Goal: Task Accomplishment & Management: Complete application form

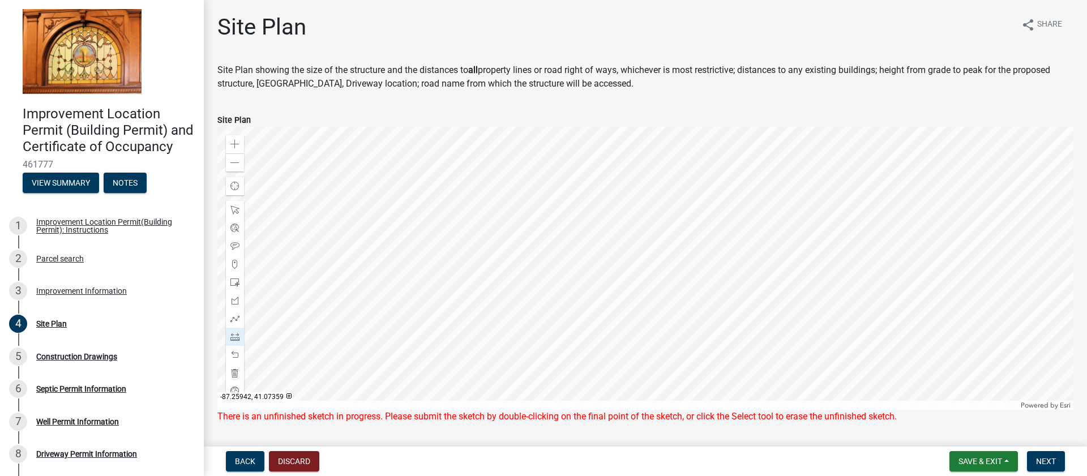
scroll to position [119, 0]
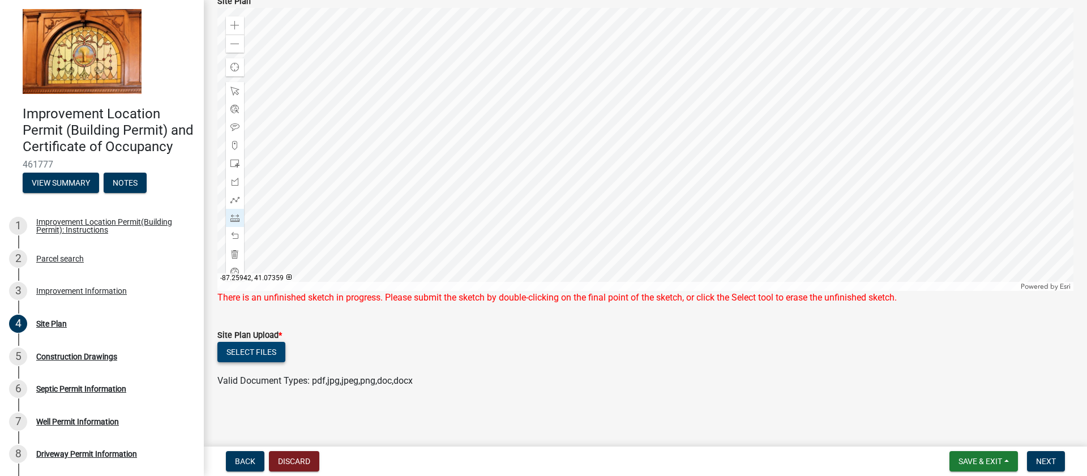
click at [268, 353] on button "Select files" at bounding box center [251, 352] width 68 height 20
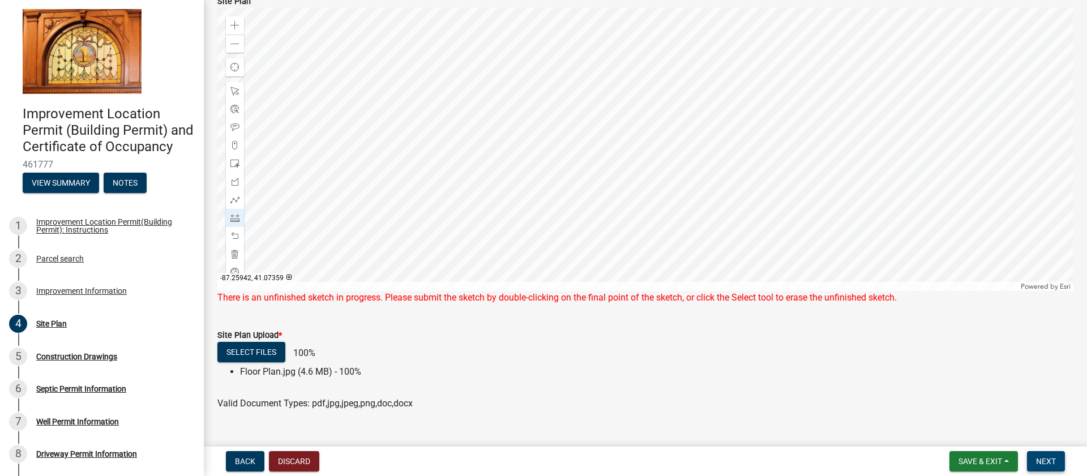
click at [1047, 461] on span "Next" at bounding box center [1046, 461] width 20 height 9
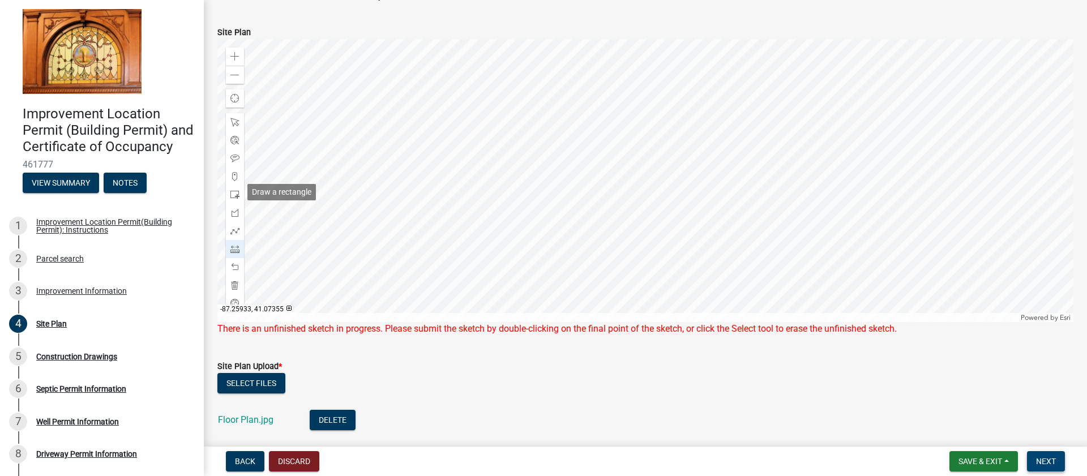
scroll to position [92, 0]
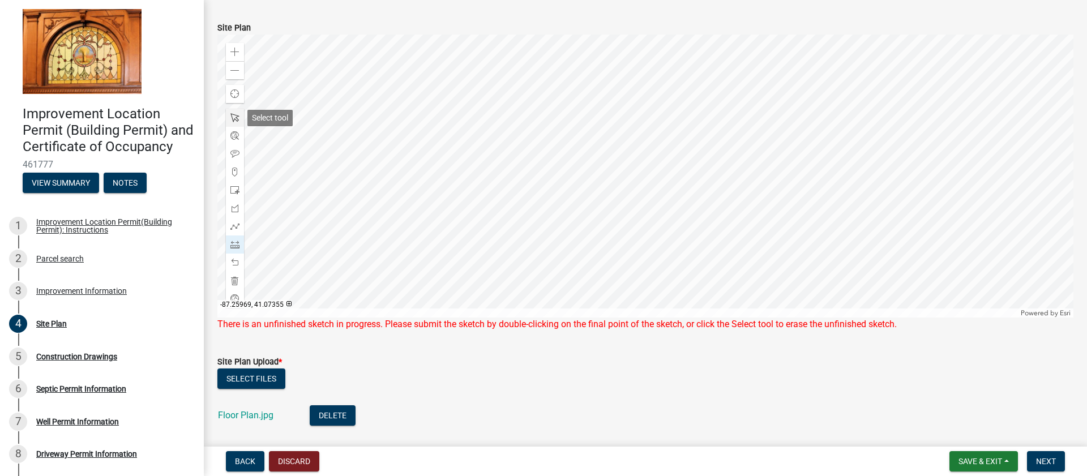
click at [234, 117] on span at bounding box center [234, 117] width 9 height 9
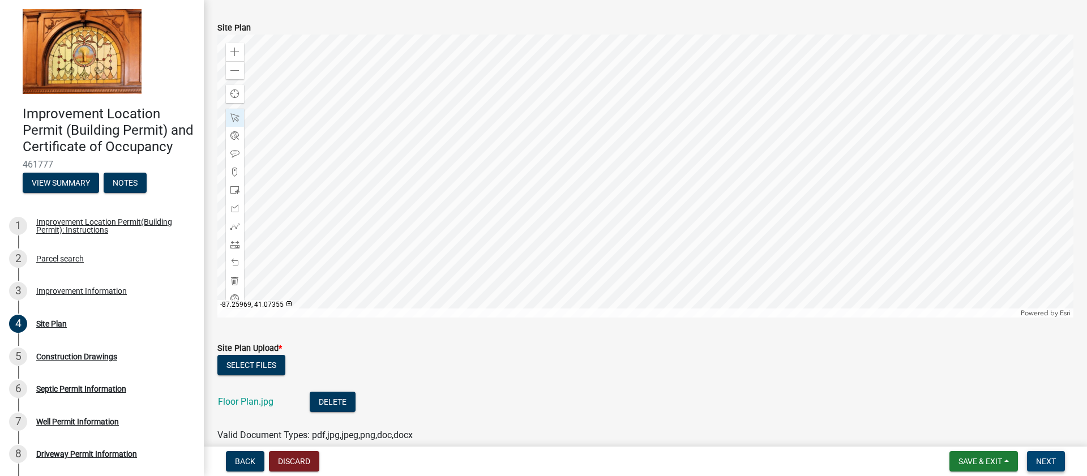
click at [1042, 460] on span "Next" at bounding box center [1046, 461] width 20 height 9
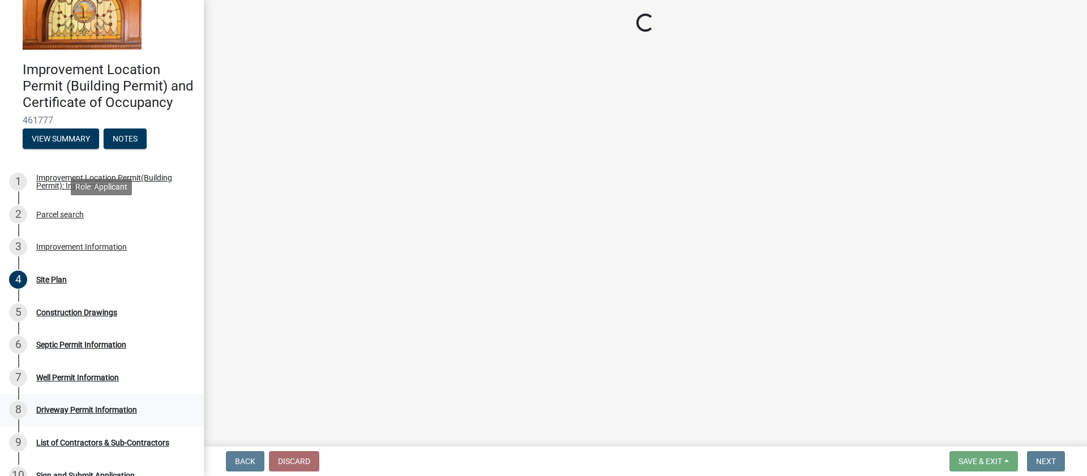
scroll to position [175, 0]
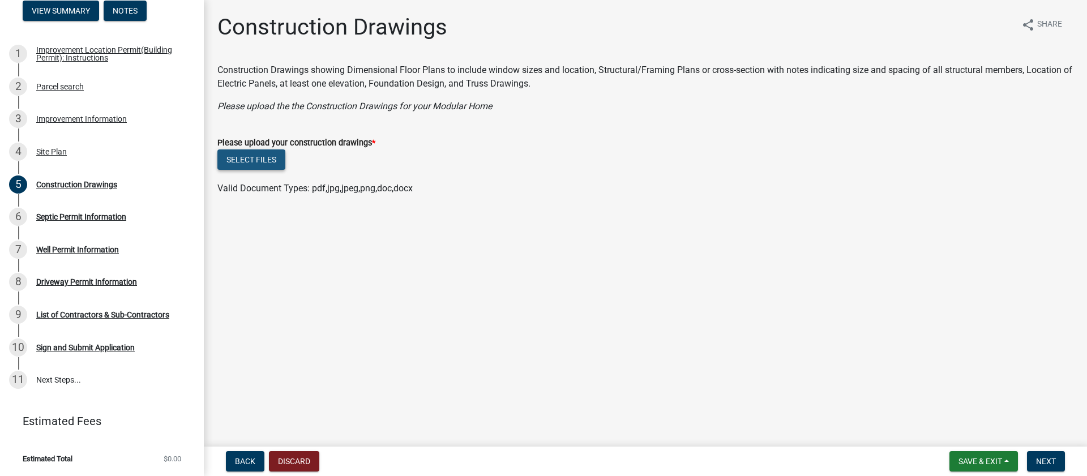
click at [258, 159] on button "Select files" at bounding box center [251, 159] width 68 height 20
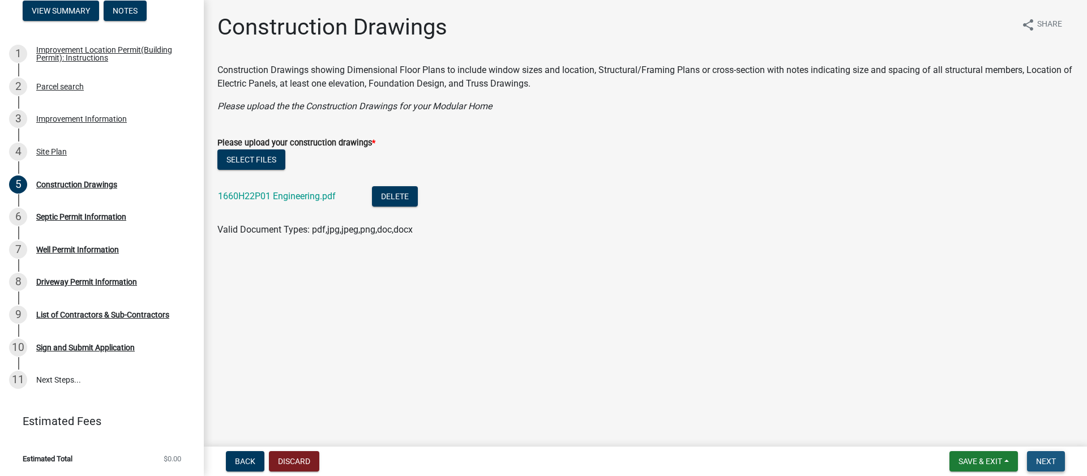
click at [1051, 460] on span "Next" at bounding box center [1046, 461] width 20 height 9
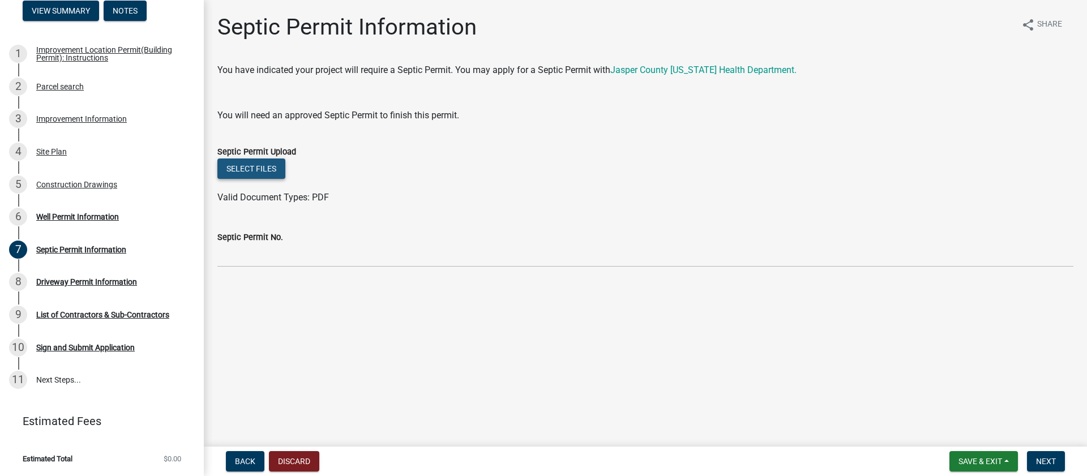
click at [262, 170] on button "Select files" at bounding box center [251, 169] width 68 height 20
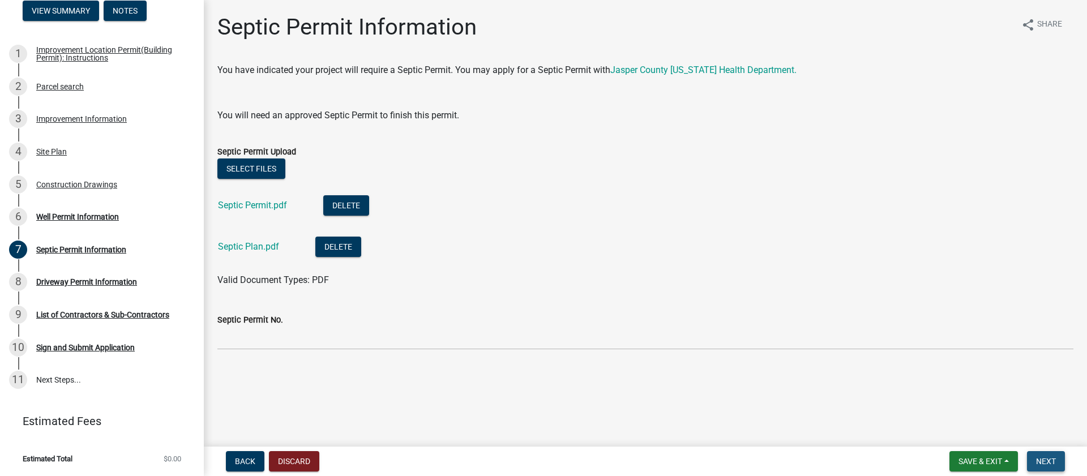
click at [1041, 460] on span "Next" at bounding box center [1046, 461] width 20 height 9
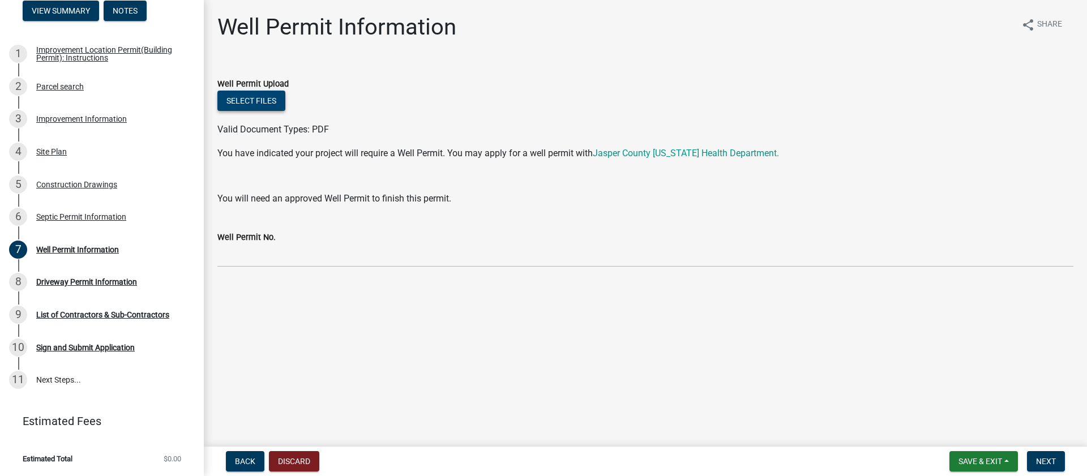
click at [276, 104] on button "Select files" at bounding box center [251, 101] width 68 height 20
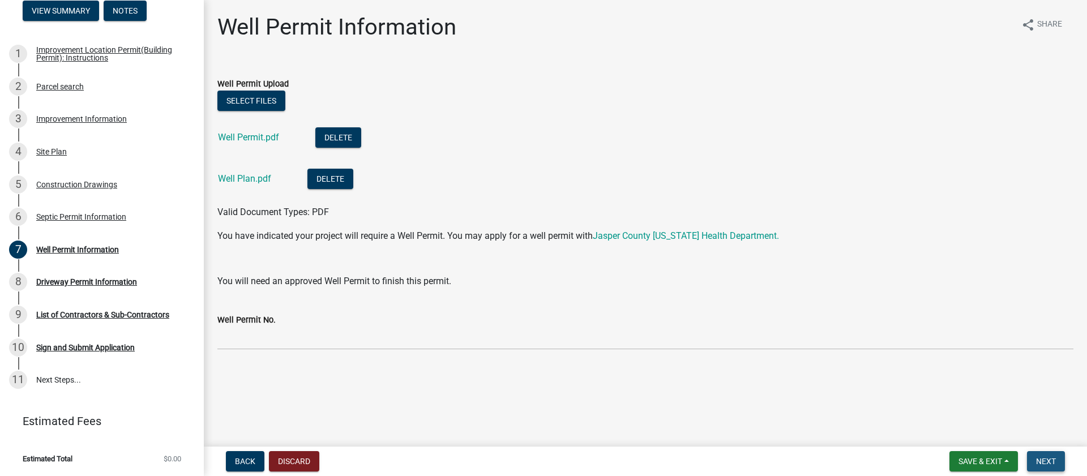
click at [1047, 457] on span "Next" at bounding box center [1046, 461] width 20 height 9
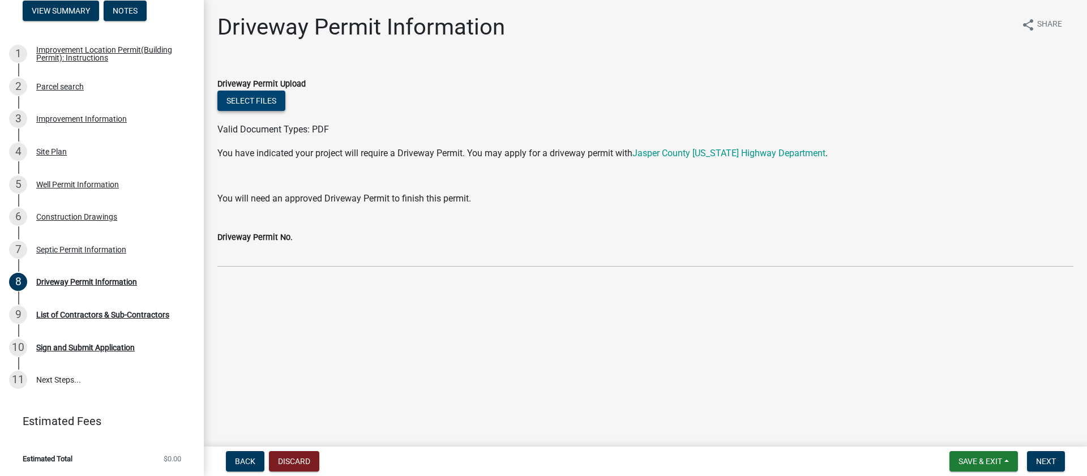
click at [267, 103] on button "Select files" at bounding box center [251, 101] width 68 height 20
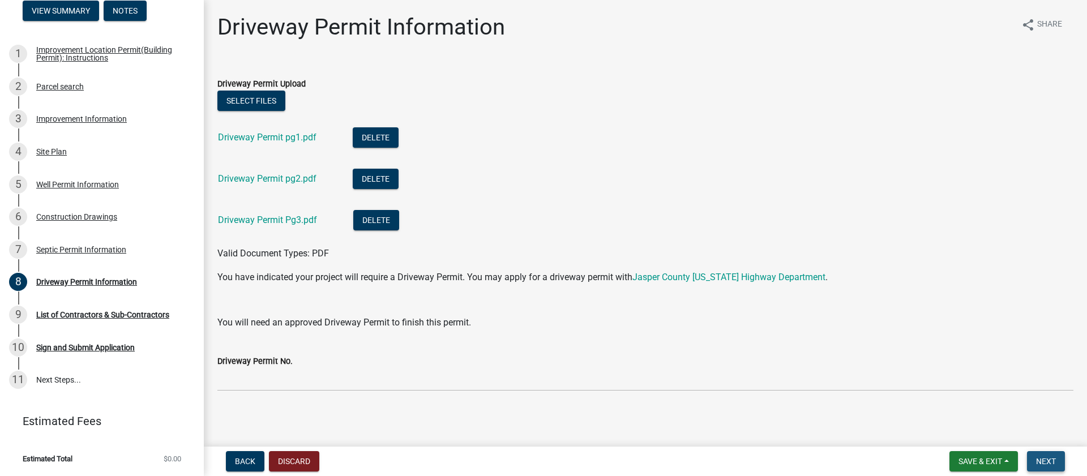
drag, startPoint x: 1053, startPoint y: 464, endPoint x: 1020, endPoint y: 454, distance: 34.4
click at [1053, 464] on span "Next" at bounding box center [1046, 461] width 20 height 9
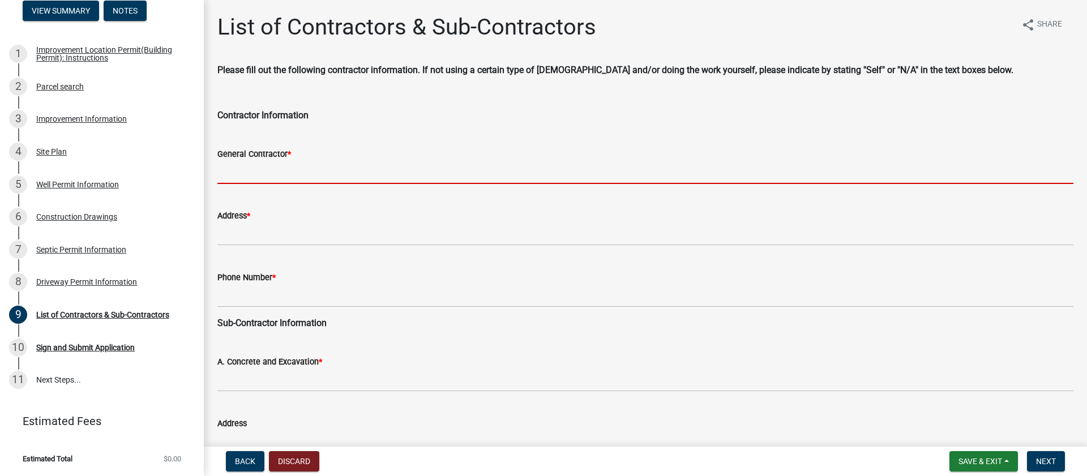
drag, startPoint x: 274, startPoint y: 176, endPoint x: 292, endPoint y: 176, distance: 18.1
click at [274, 176] on input "General Contractor *" at bounding box center [645, 172] width 856 height 23
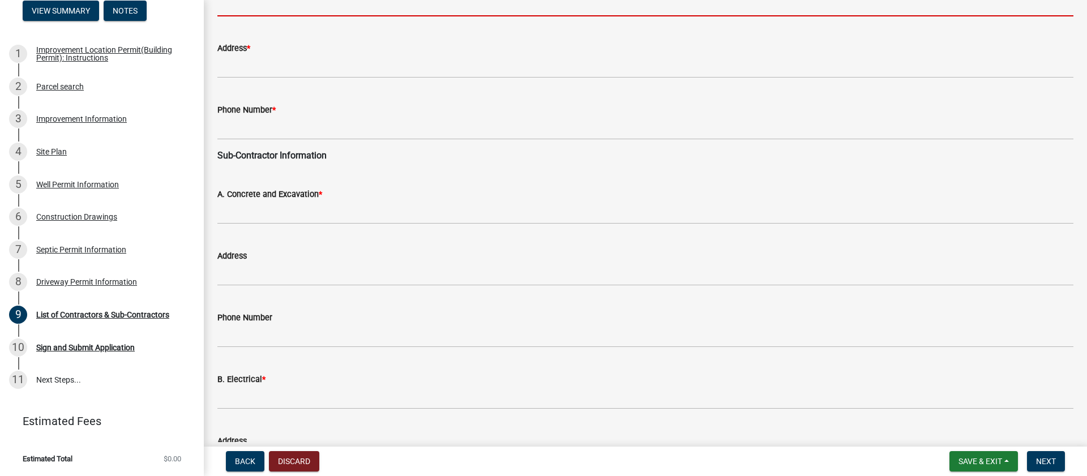
scroll to position [0, 0]
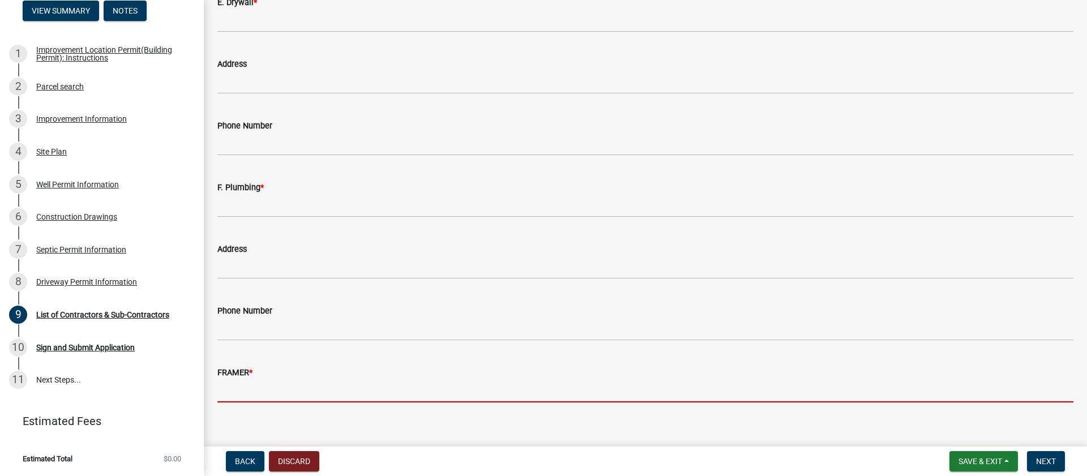
click at [305, 379] on input "FRAMER *" at bounding box center [645, 390] width 856 height 23
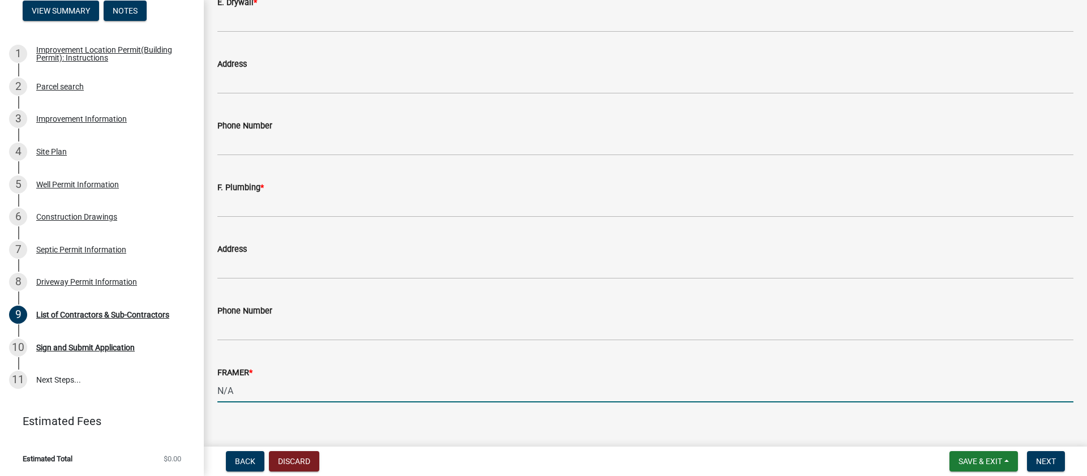
scroll to position [1096, 0]
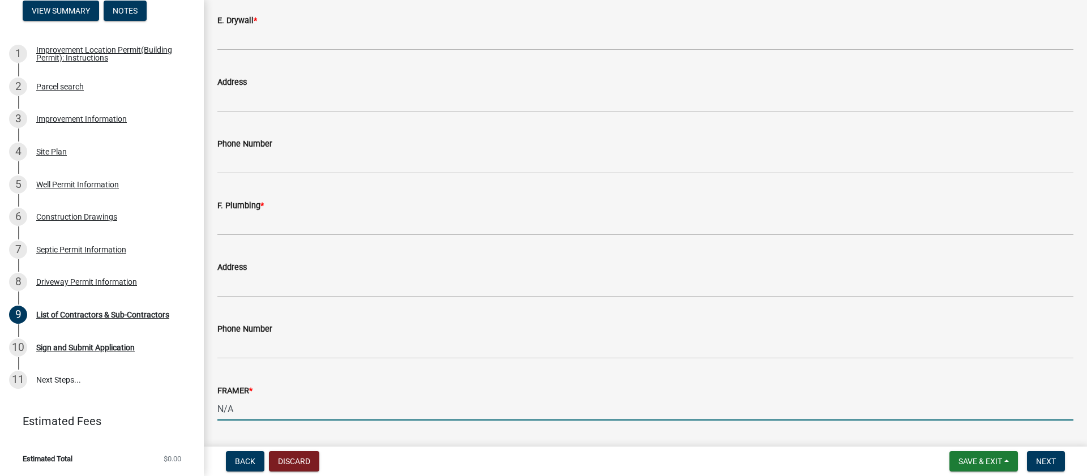
type input "N/A"
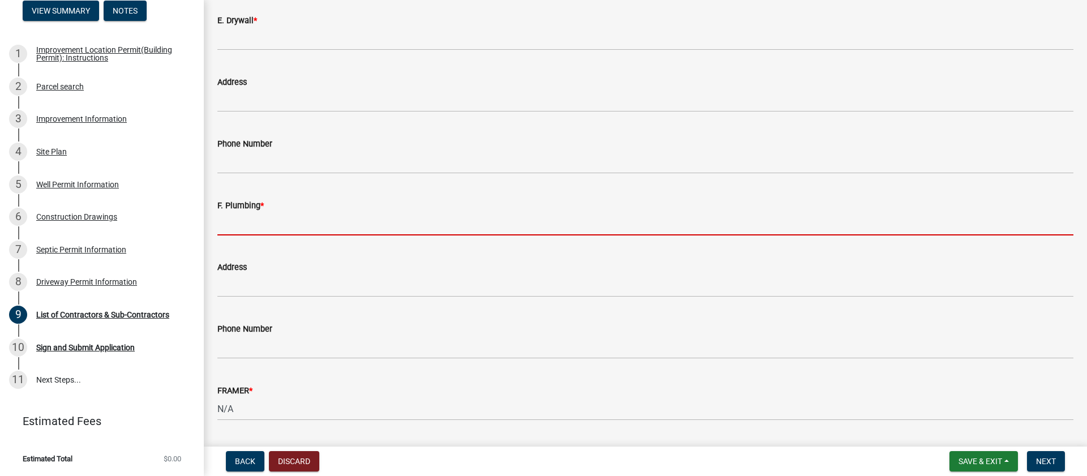
click at [251, 228] on input "F. Plumbing *" at bounding box center [645, 223] width 856 height 23
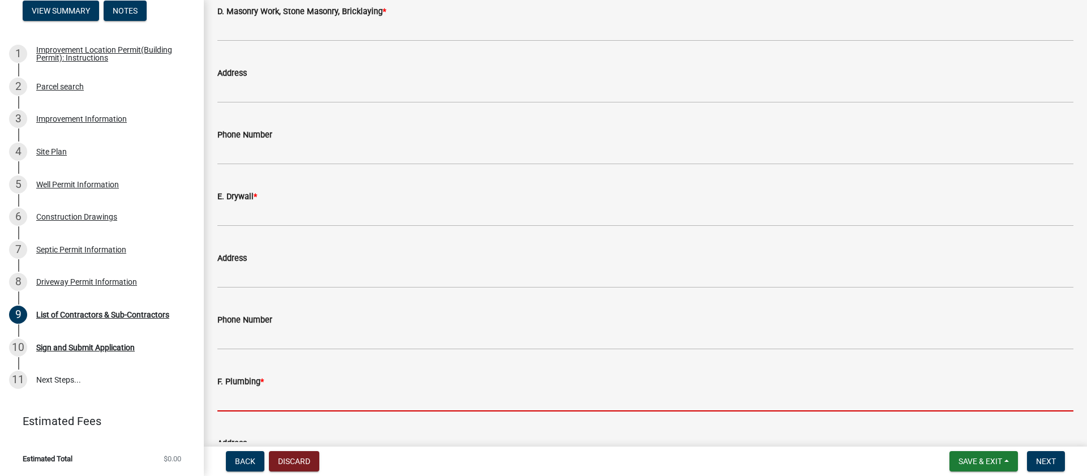
scroll to position [919, 0]
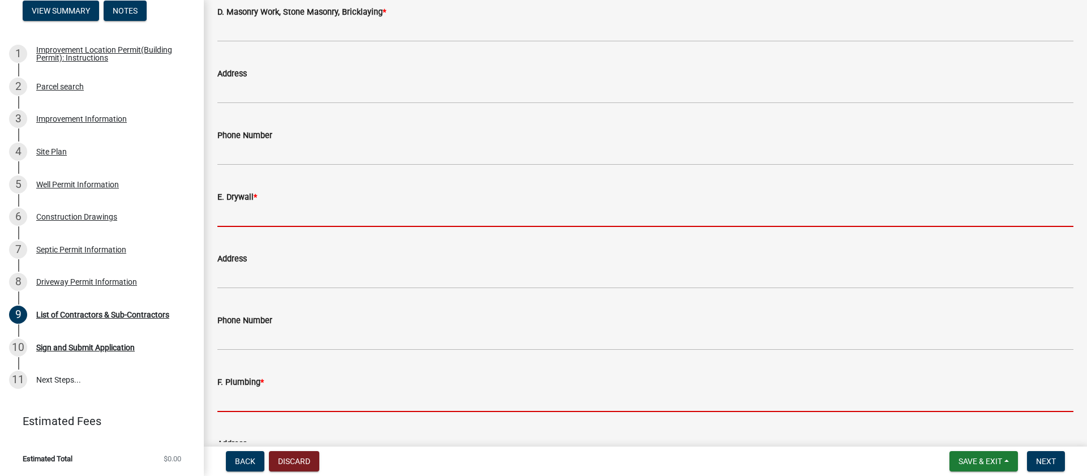
click at [259, 219] on input "E. Drywall *" at bounding box center [645, 215] width 856 height 23
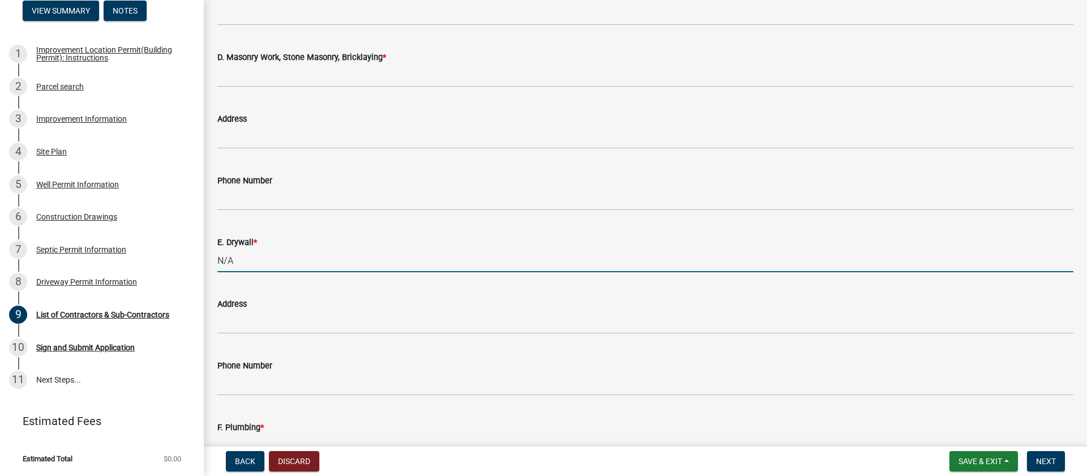
scroll to position [869, 0]
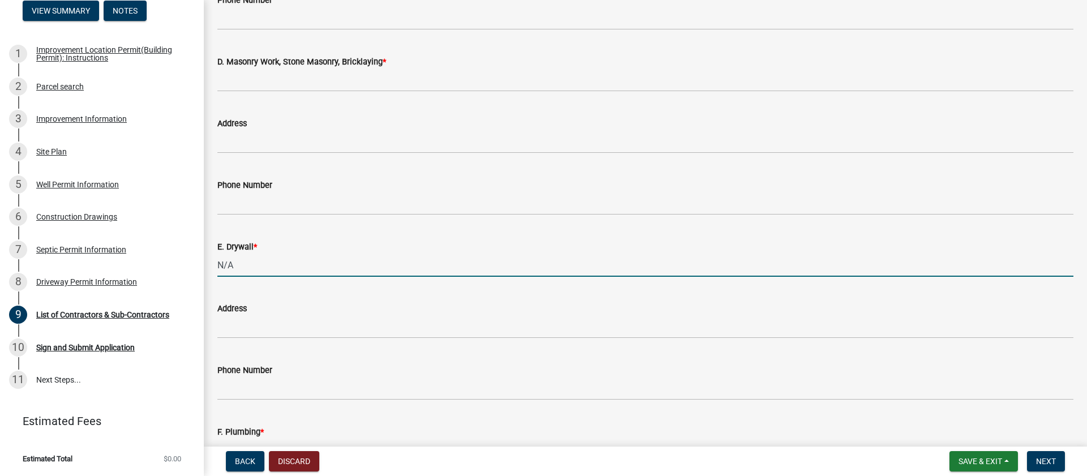
type input "N/A"
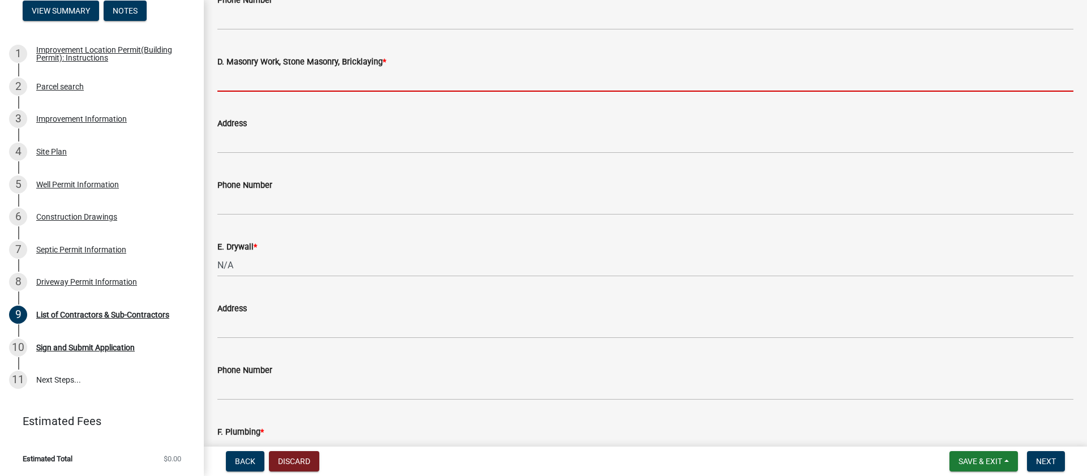
click at [313, 78] on input "D. Masonry Work, Stone Masonry, Bricklaying *" at bounding box center [645, 80] width 856 height 23
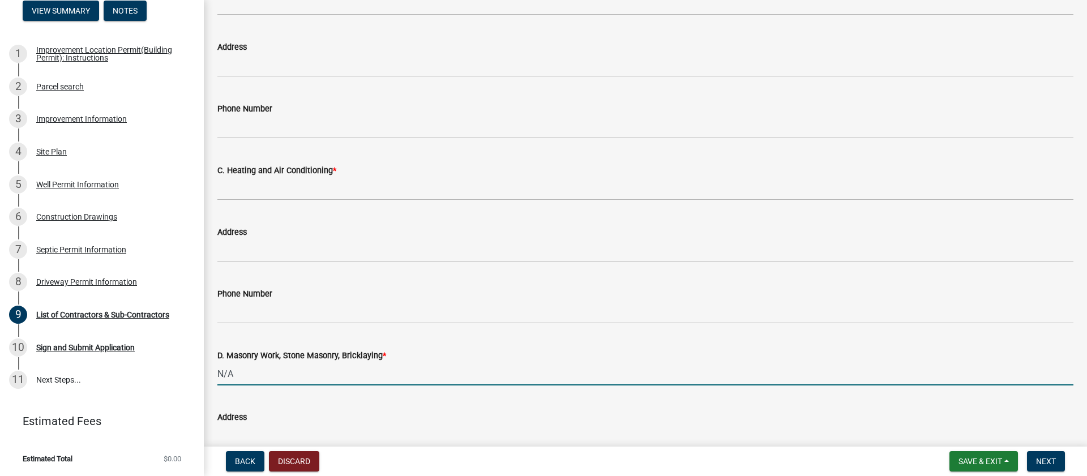
scroll to position [574, 0]
type input "N/A"
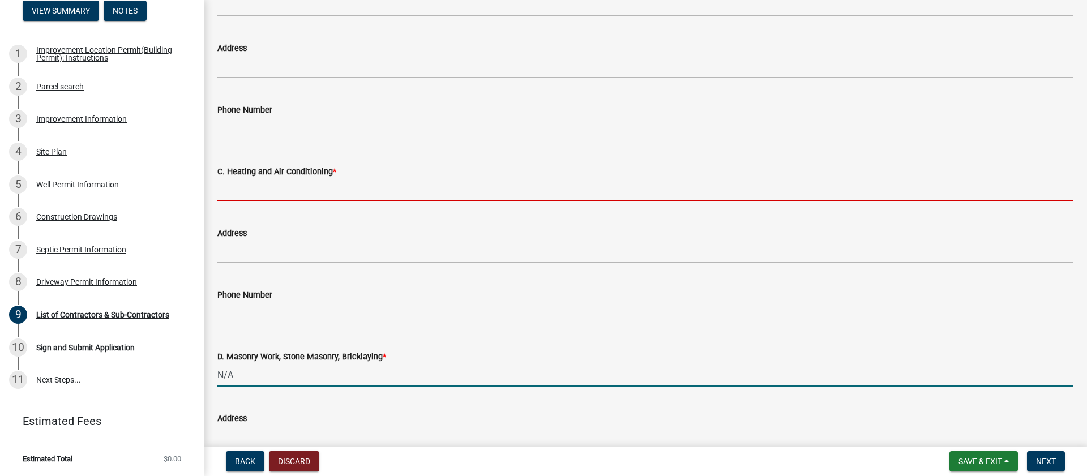
click at [275, 188] on input "C. Heating and Air Conditioning *" at bounding box center [645, 189] width 856 height 23
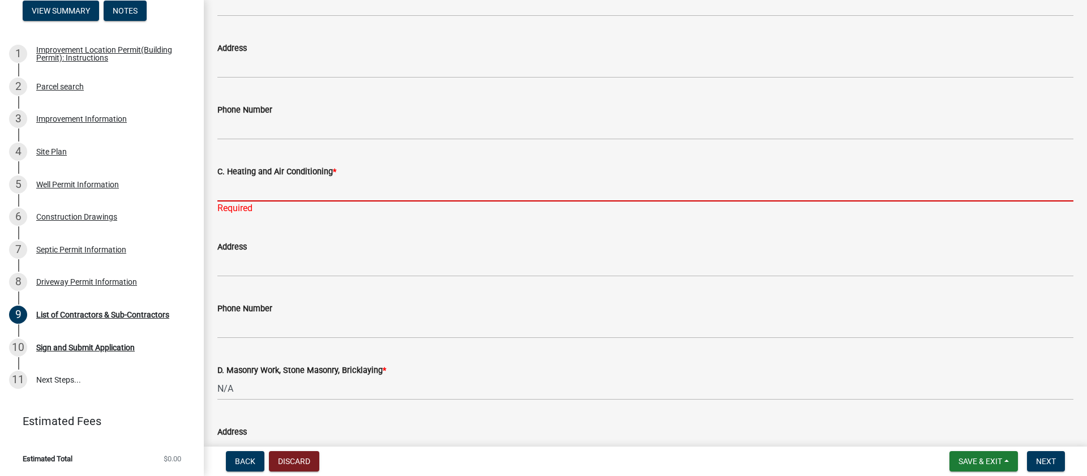
click at [280, 189] on input "C. Heating and Air Conditioning *" at bounding box center [645, 189] width 856 height 23
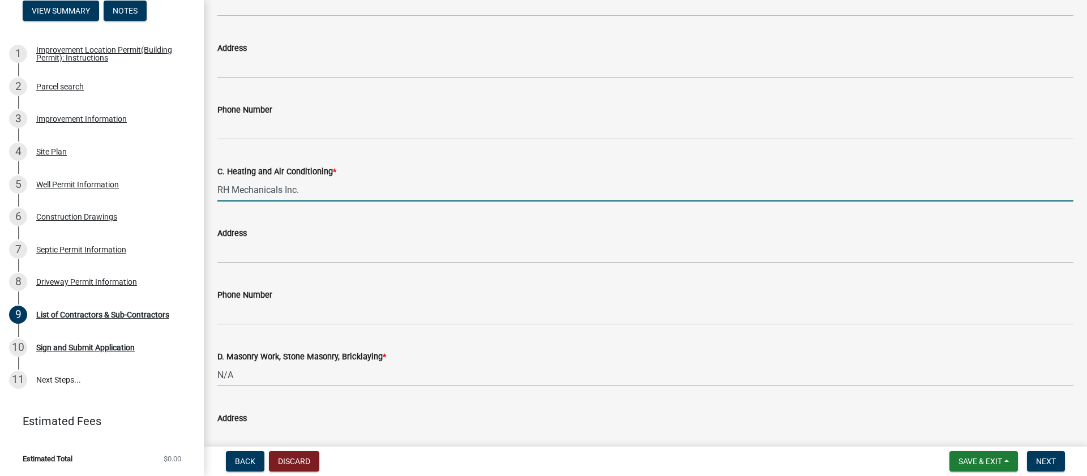
type input "RH Mechanicals Inc."
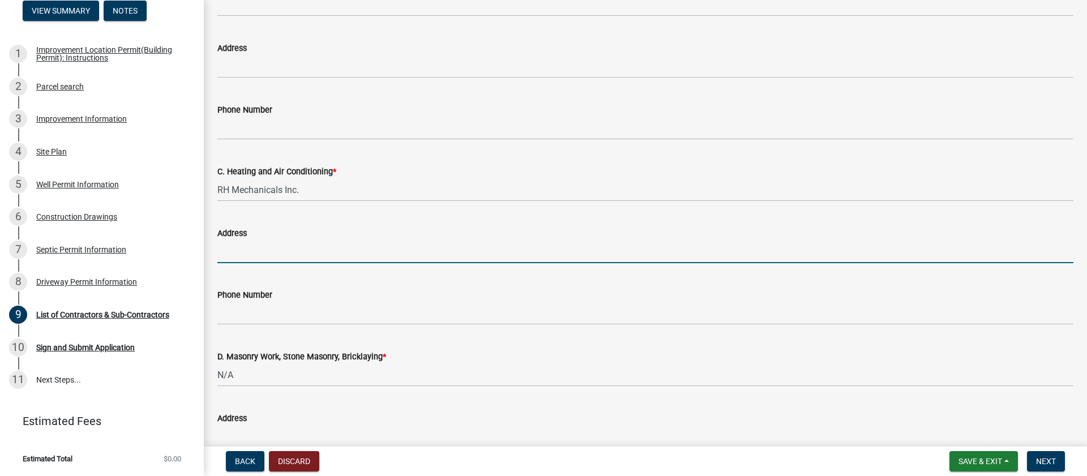
click at [333, 253] on input "Address" at bounding box center [645, 251] width 856 height 23
type input "[STREET_ADDRESS]"
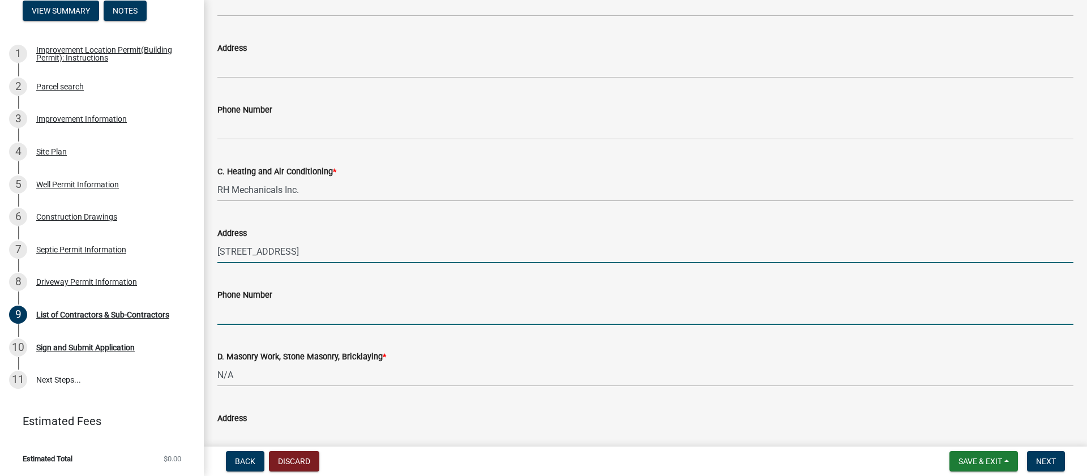
click at [288, 310] on input "Phone Number" at bounding box center [645, 313] width 856 height 23
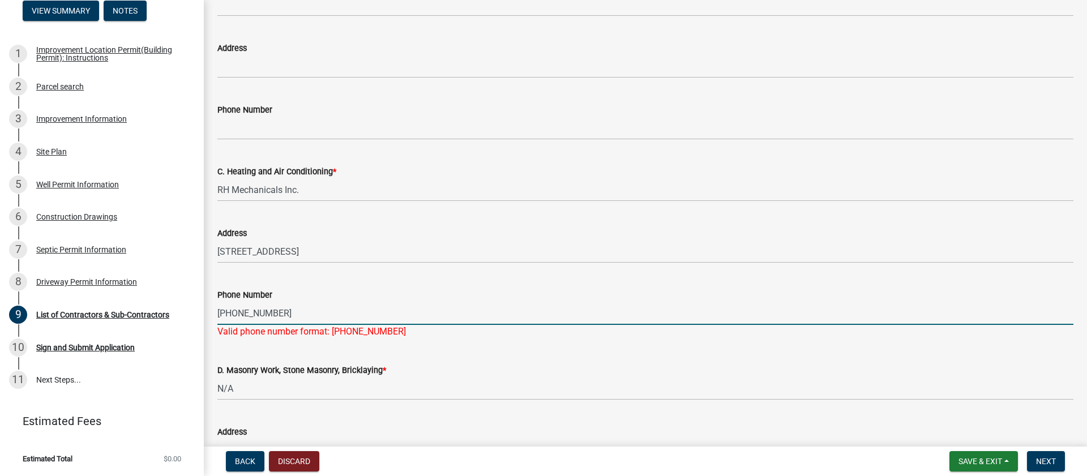
type input "[PHONE_NUMBER]"
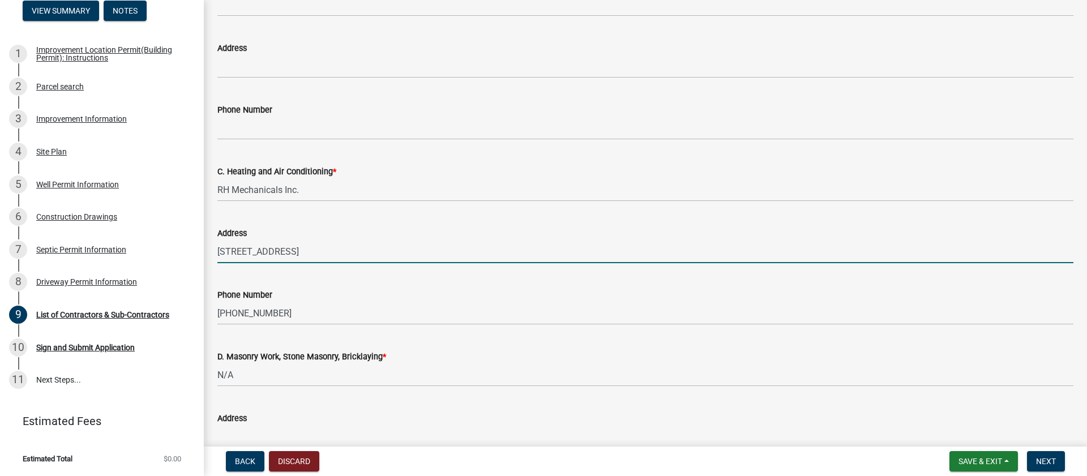
drag, startPoint x: 413, startPoint y: 245, endPoint x: 424, endPoint y: 247, distance: 11.5
click at [413, 245] on input "[STREET_ADDRESS]" at bounding box center [645, 251] width 856 height 23
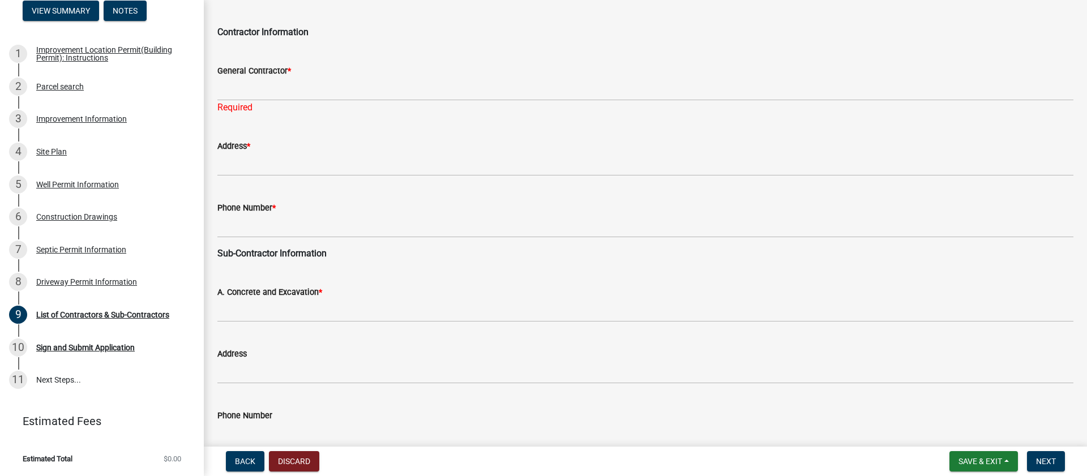
scroll to position [84, 0]
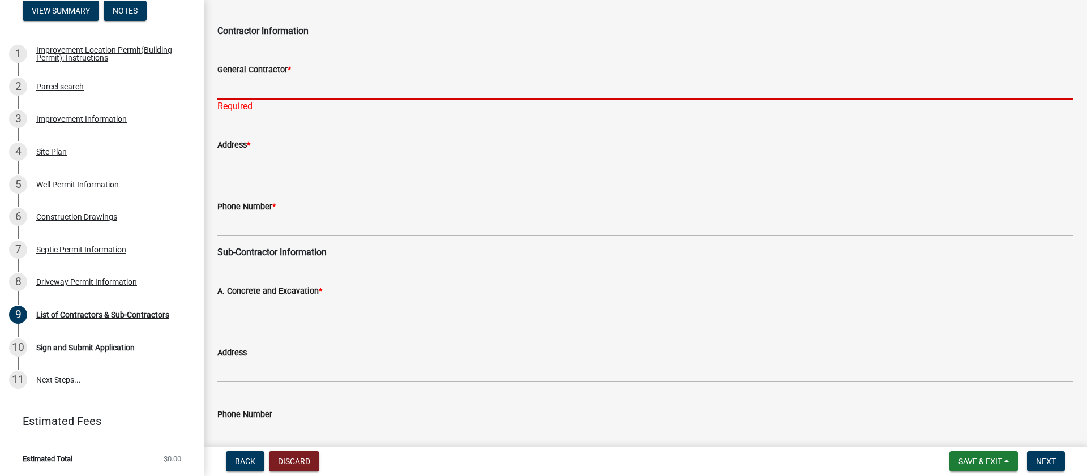
click at [249, 88] on input "General Contractor *" at bounding box center [645, 87] width 856 height 23
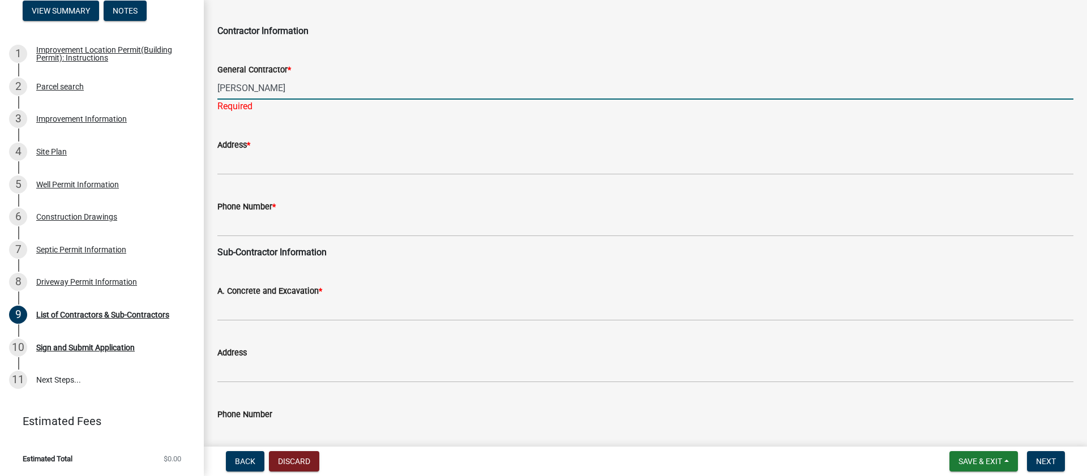
type input "[PERSON_NAME]"
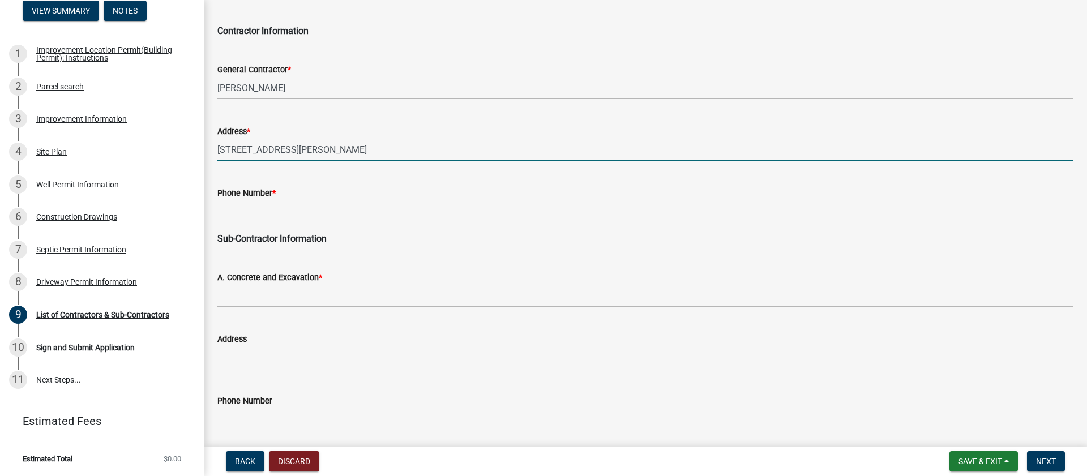
type input "[STREET_ADDRESS][PERSON_NAME]"
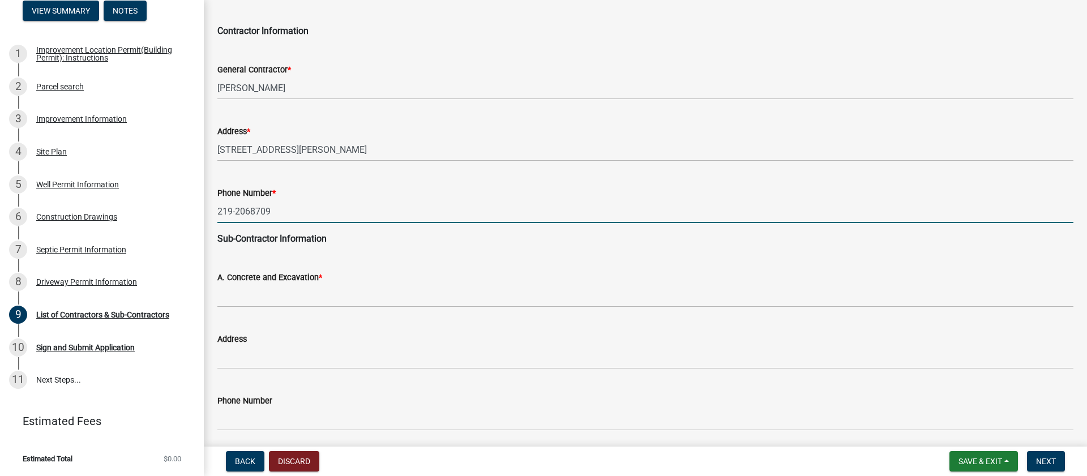
click at [251, 211] on input "219-2068709" at bounding box center [645, 211] width 856 height 23
type input "[PHONE_NUMBER]"
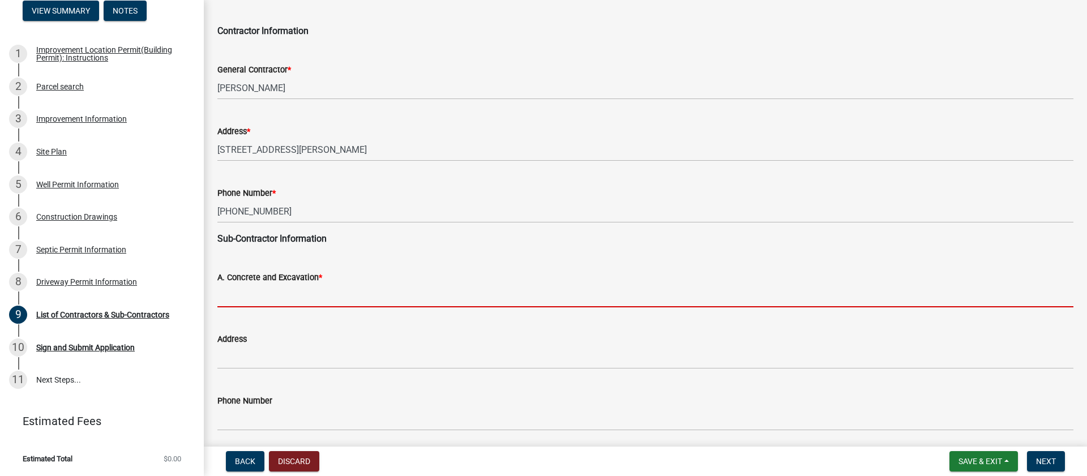
click at [353, 303] on input "A. Concrete and Excavation *" at bounding box center [645, 295] width 856 height 23
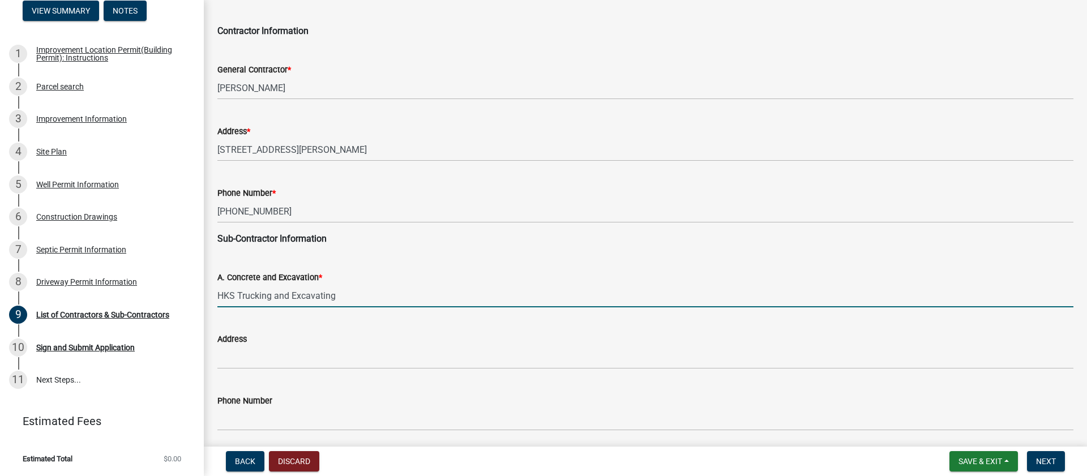
type input "HKS Trucking and Excavating"
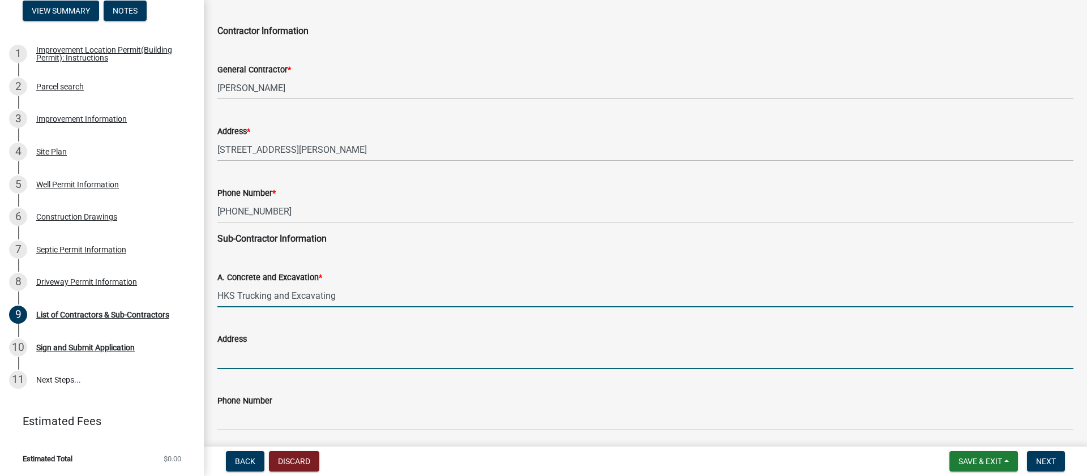
click at [277, 360] on input "Address" at bounding box center [645, 357] width 856 height 23
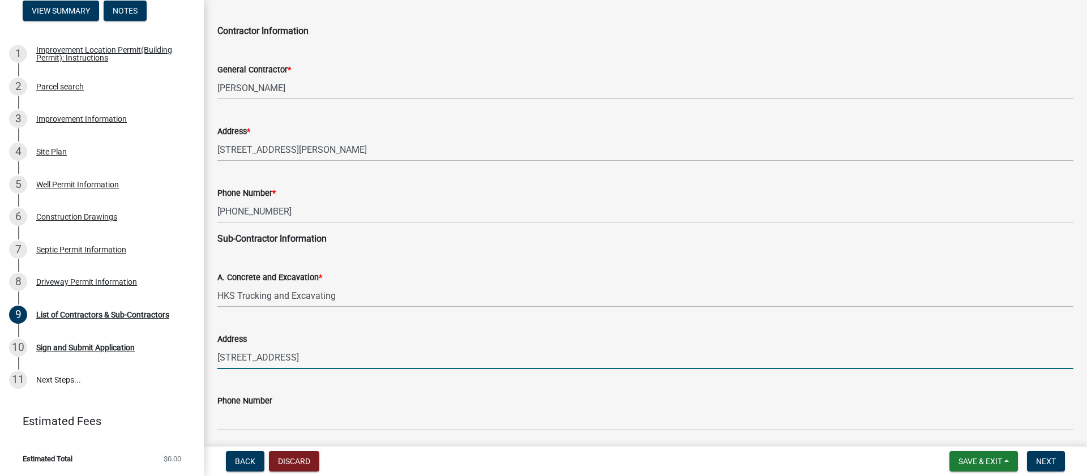
type input "[STREET_ADDRESS]"
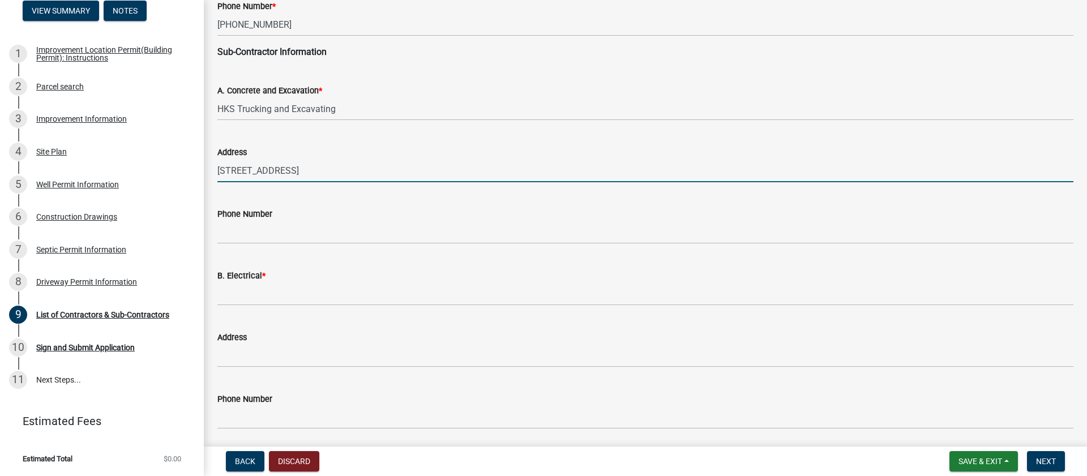
scroll to position [281, 0]
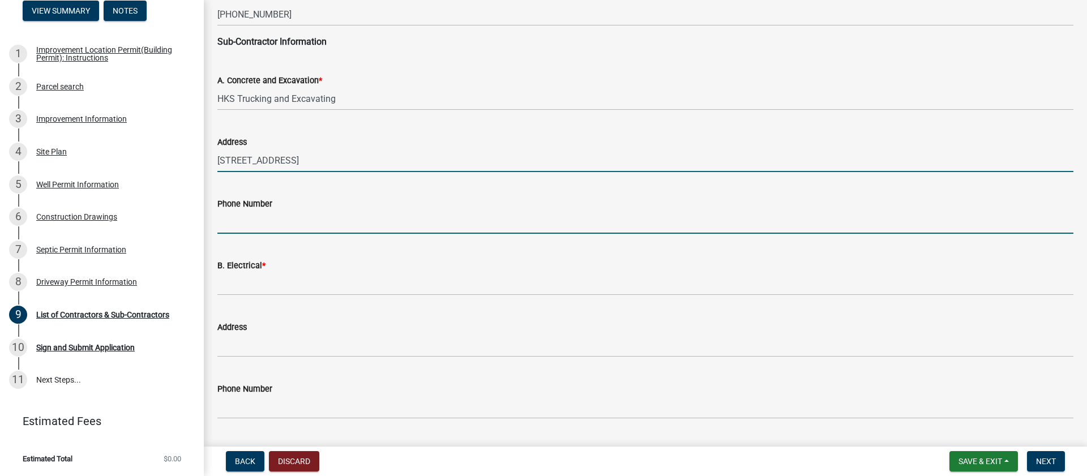
click at [327, 222] on input "Phone Number" at bounding box center [645, 222] width 856 height 23
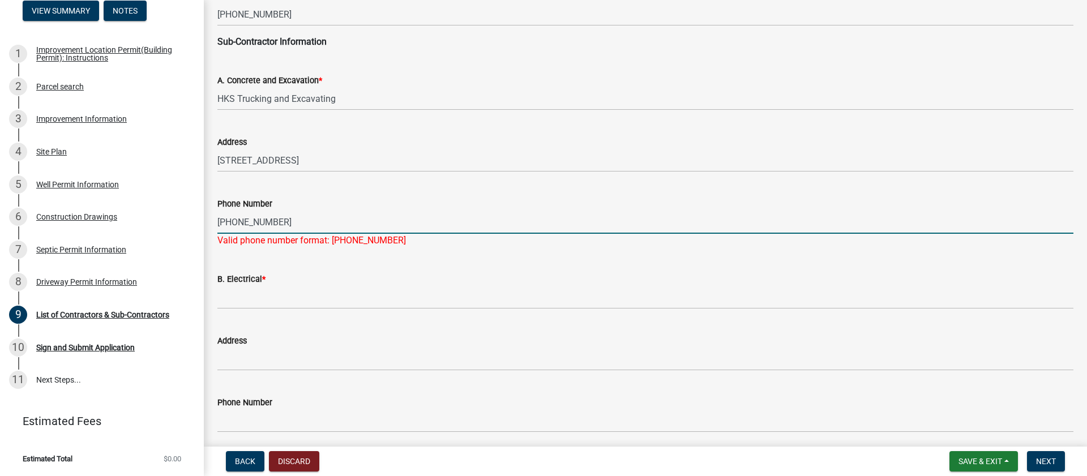
type input "[PHONE_NUMBER]"
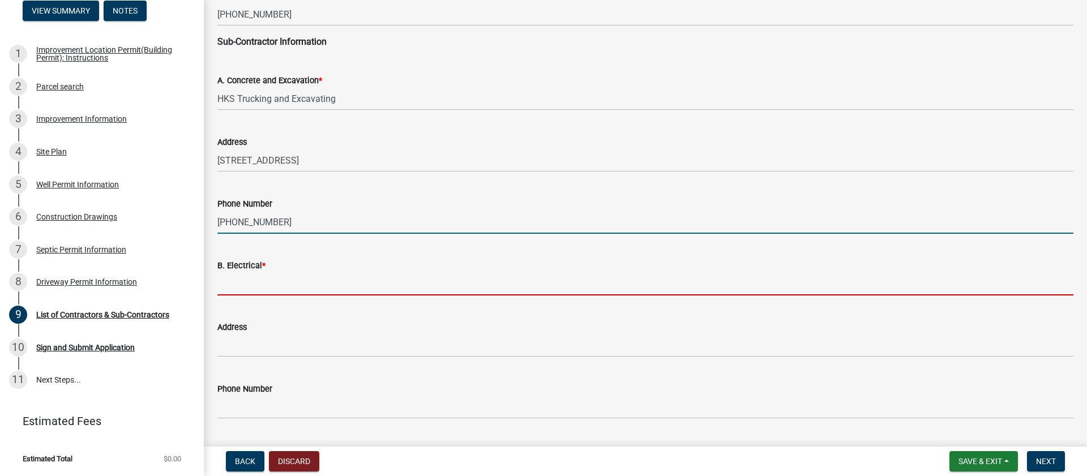
click at [356, 284] on input "B. Electrical *" at bounding box center [645, 283] width 856 height 23
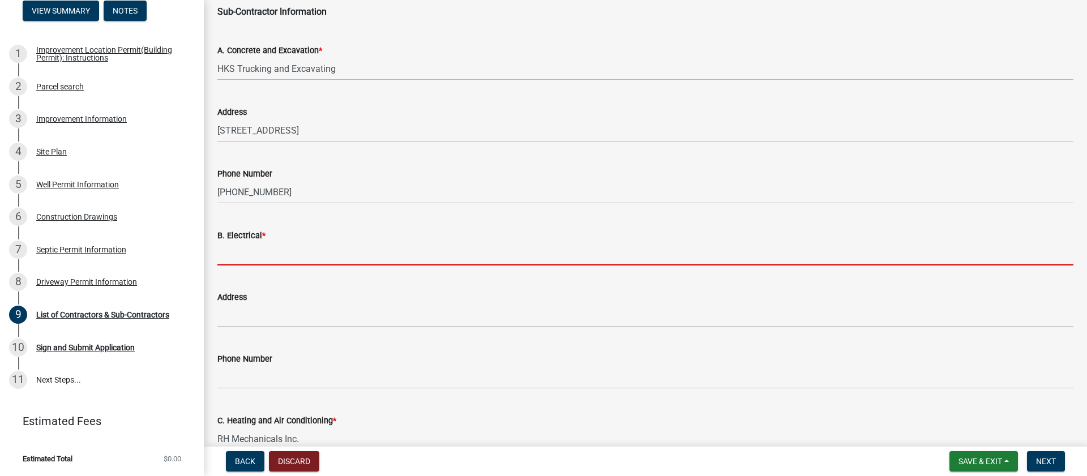
scroll to position [316, 0]
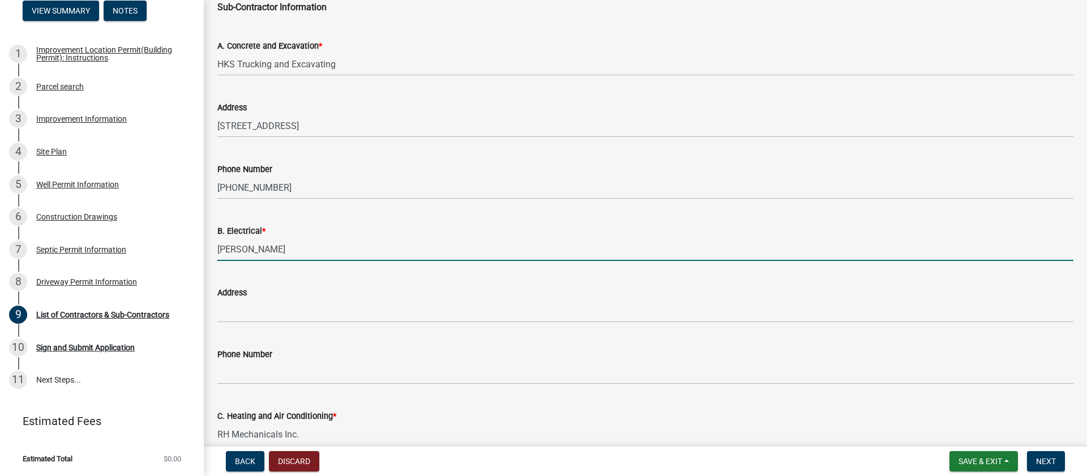
type input "[PERSON_NAME]"
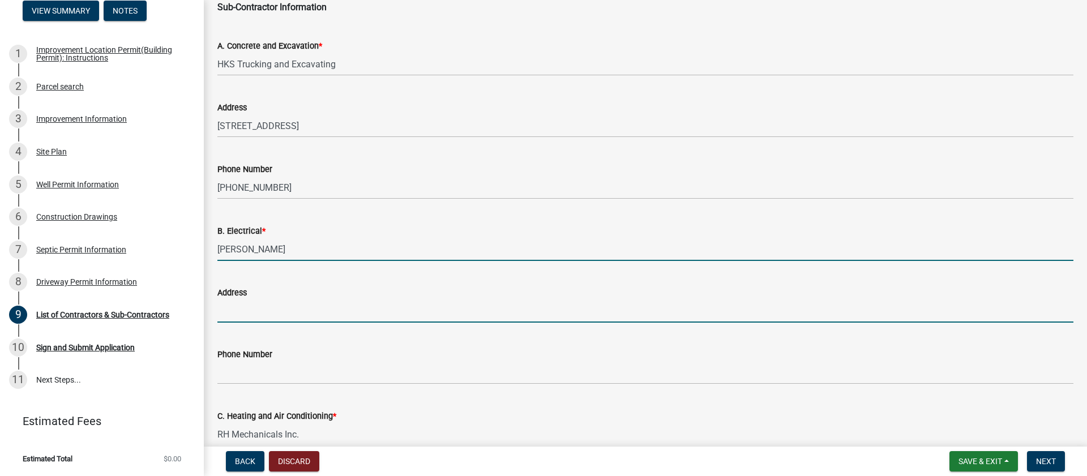
click at [349, 308] on input "Address" at bounding box center [645, 311] width 856 height 23
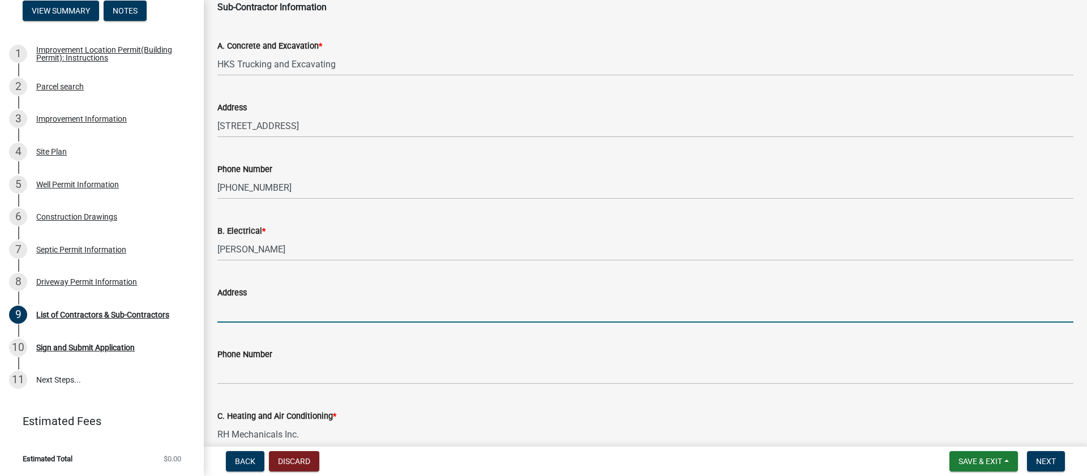
type input "$"
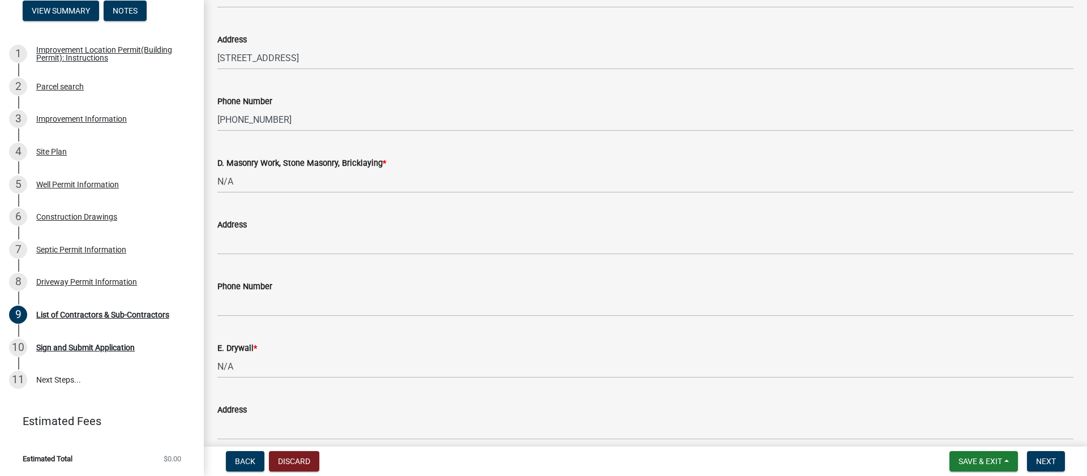
scroll to position [756, 0]
type input "4"
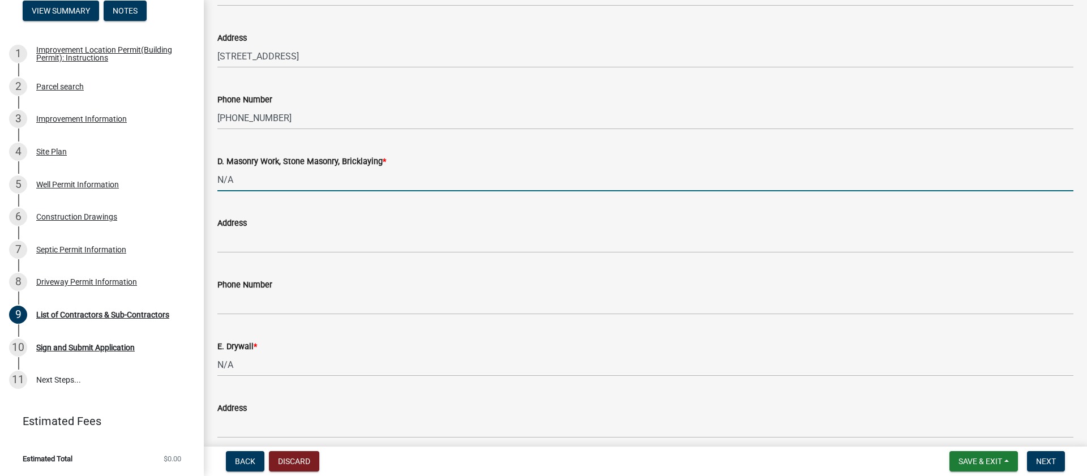
click at [289, 186] on input "N/A" at bounding box center [645, 179] width 856 height 23
type input "N/A does not apply"
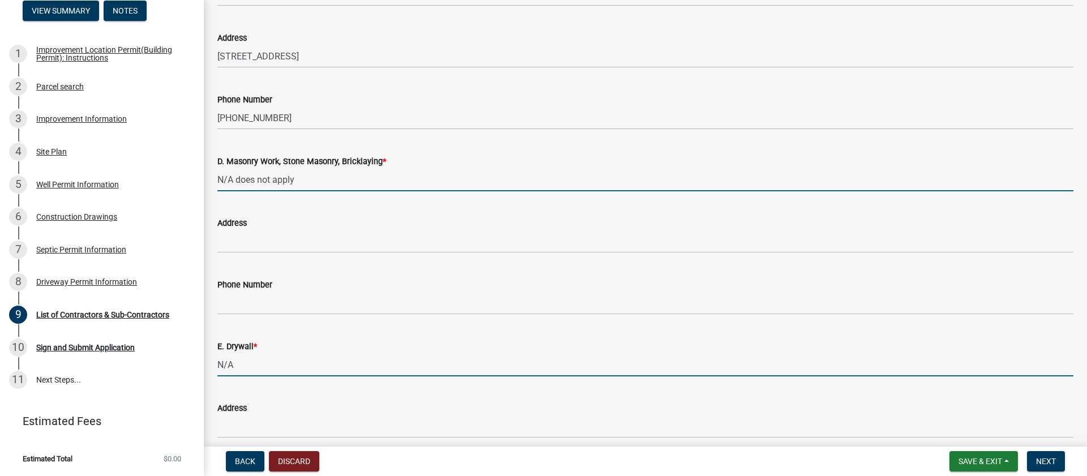
click at [306, 365] on input "N/A" at bounding box center [645, 364] width 856 height 23
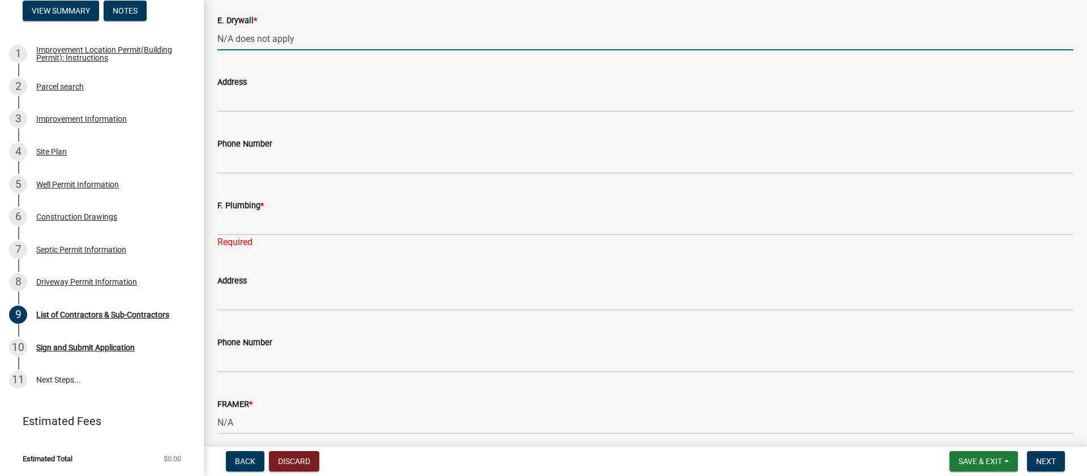
scroll to position [1083, 0]
type input "N/A does not apply"
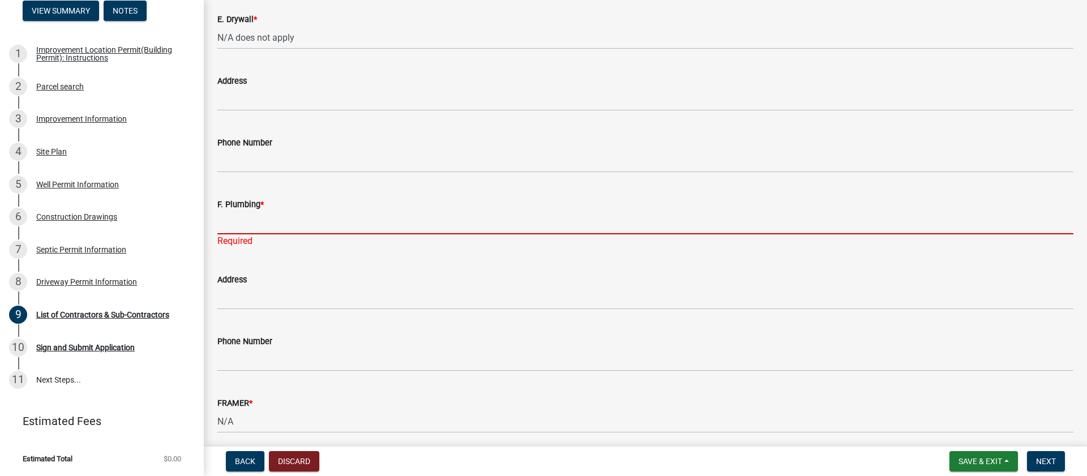
click at [282, 226] on input "F. Plumbing *" at bounding box center [645, 222] width 856 height 23
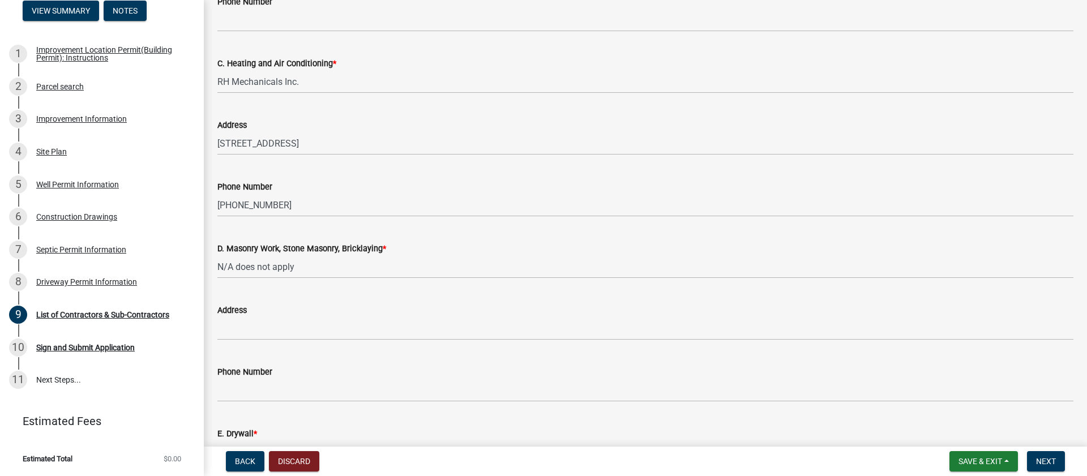
scroll to position [667, 0]
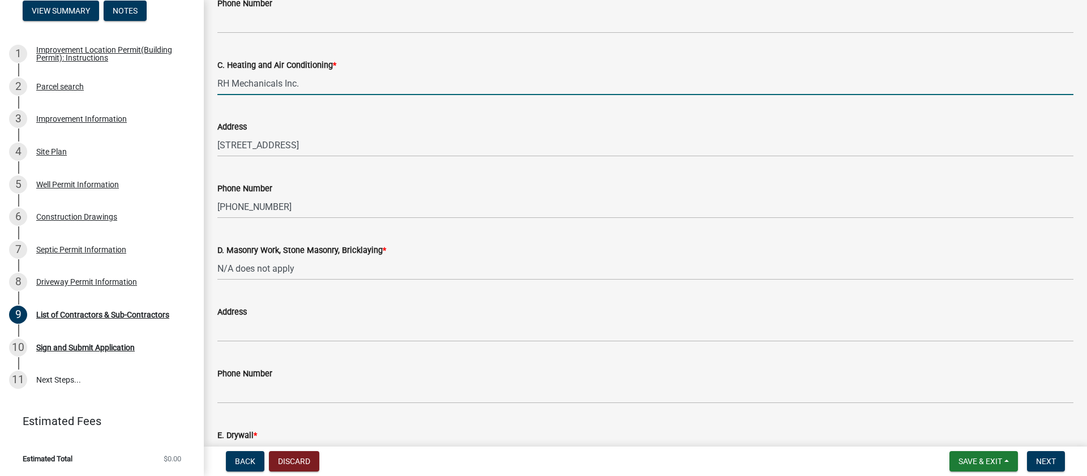
drag, startPoint x: 312, startPoint y: 83, endPoint x: 229, endPoint y: 84, distance: 82.7
click at [215, 87] on div "C. Heating and Air Conditioning * RH Mechanicals Inc." at bounding box center [645, 68] width 873 height 53
click at [467, 77] on input "RH Mechanicals Inc." at bounding box center [645, 83] width 856 height 23
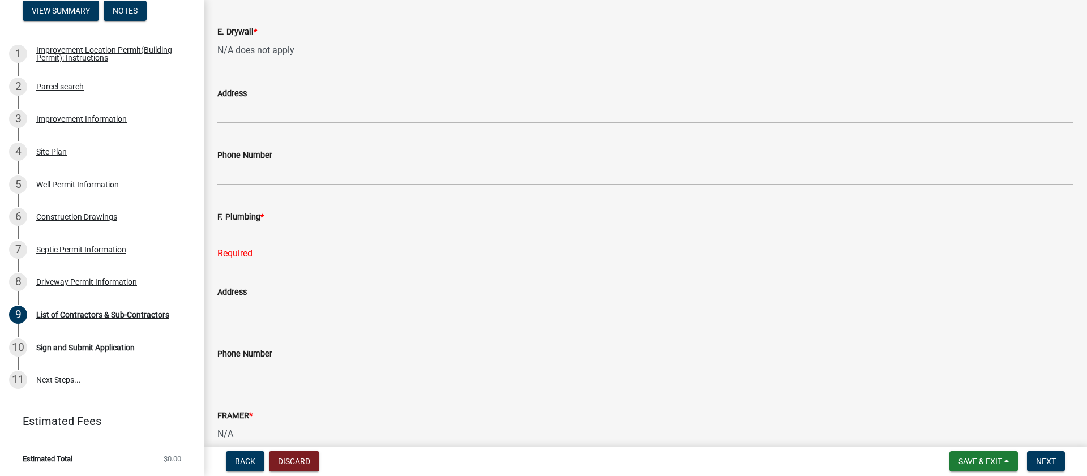
scroll to position [1127, 0]
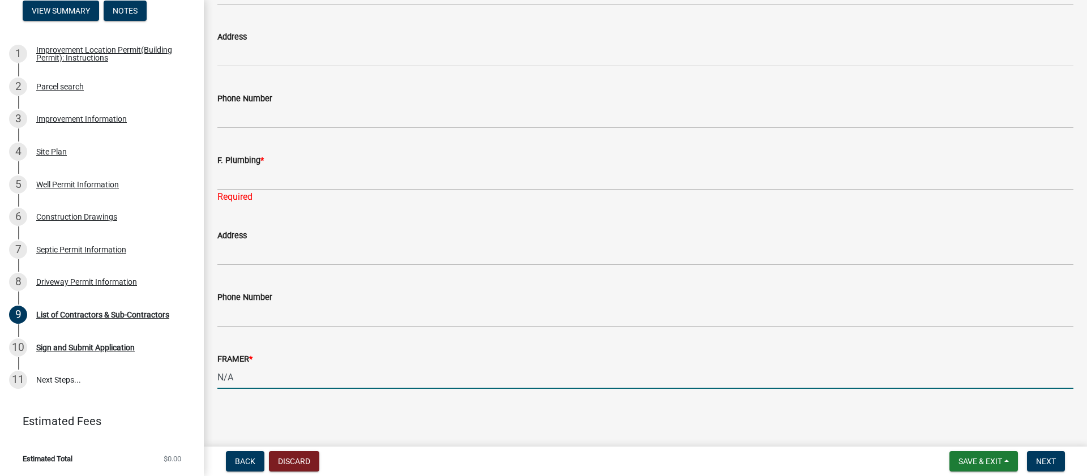
click at [305, 381] on input "N/A" at bounding box center [645, 377] width 856 height 23
type input "N/A Does not apply"
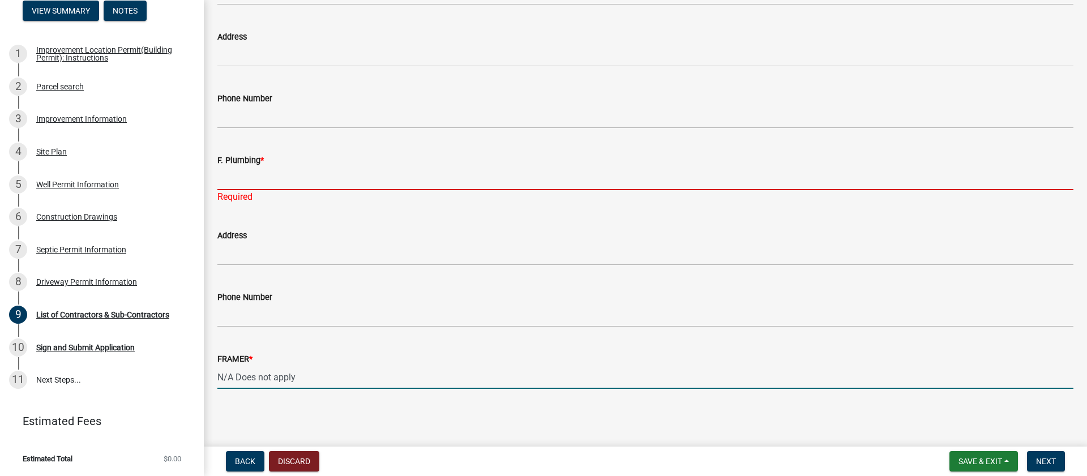
click at [308, 178] on input "F. Plumbing *" at bounding box center [645, 178] width 856 height 23
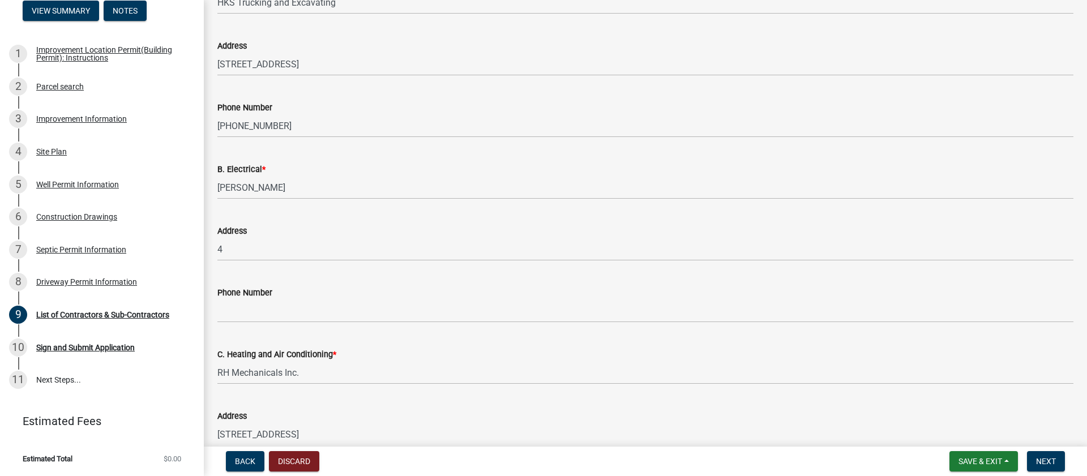
scroll to position [374, 0]
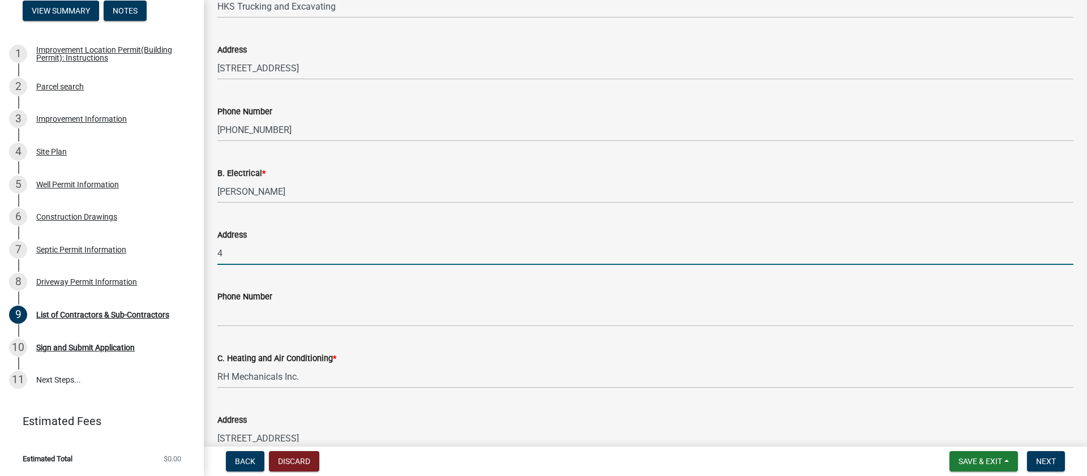
click at [279, 254] on input "4" at bounding box center [645, 253] width 856 height 23
type input "[STREET_ADDRESS][PERSON_NAME]"
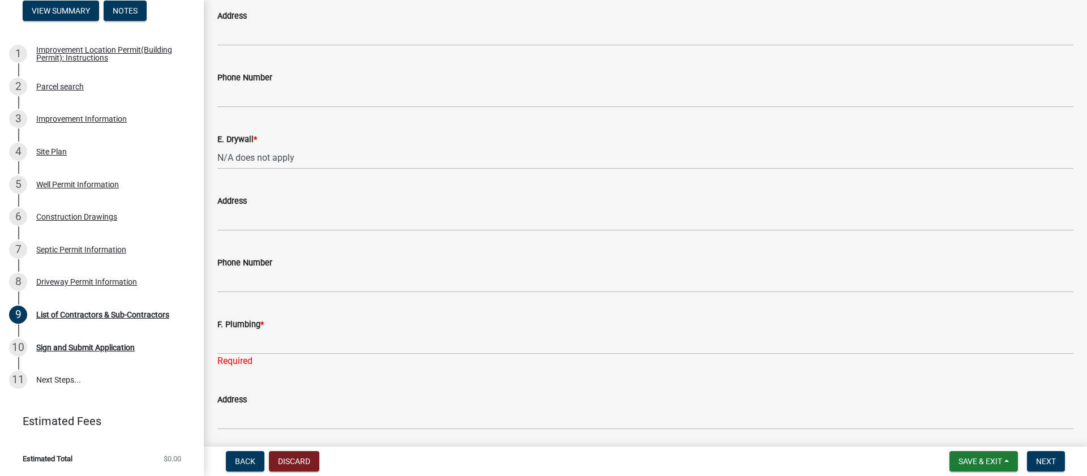
scroll to position [964, 0]
type input "[PHONE_NUMBER]"
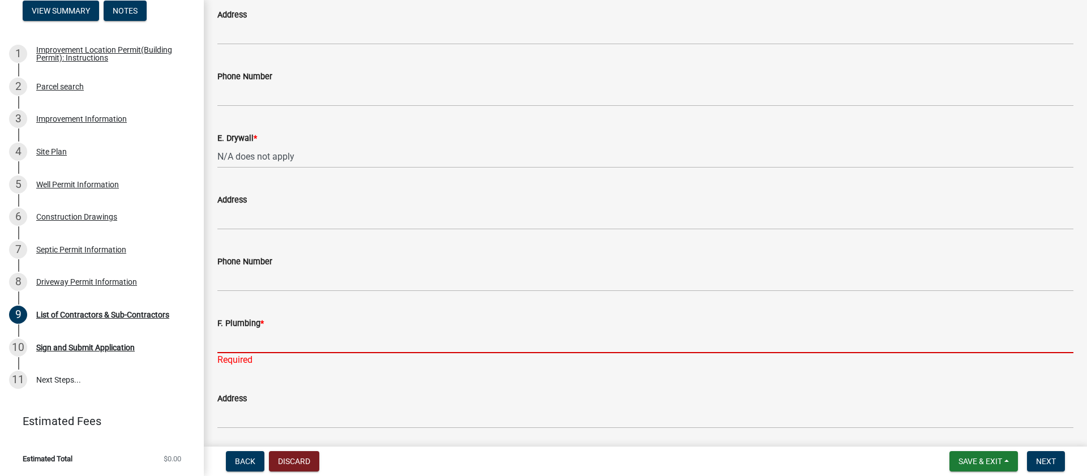
drag, startPoint x: 276, startPoint y: 347, endPoint x: 605, endPoint y: 298, distance: 332.5
click at [276, 347] on input "F. Plumbing *" at bounding box center [645, 341] width 856 height 23
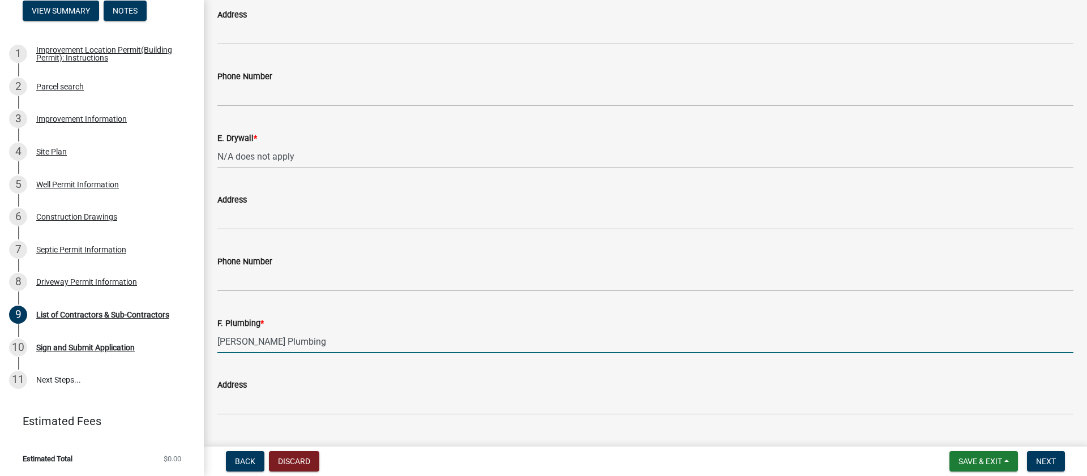
type input "[PERSON_NAME] Plumbing"
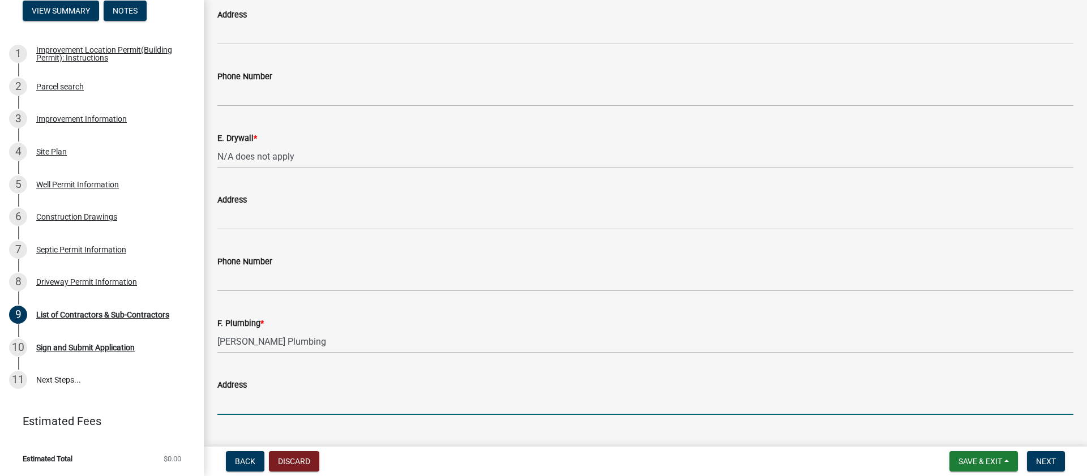
click at [332, 403] on input "Address" at bounding box center [645, 403] width 856 height 23
click at [234, 404] on input "120101" at bounding box center [645, 403] width 856 height 23
type input "[STREET_ADDRESS]"
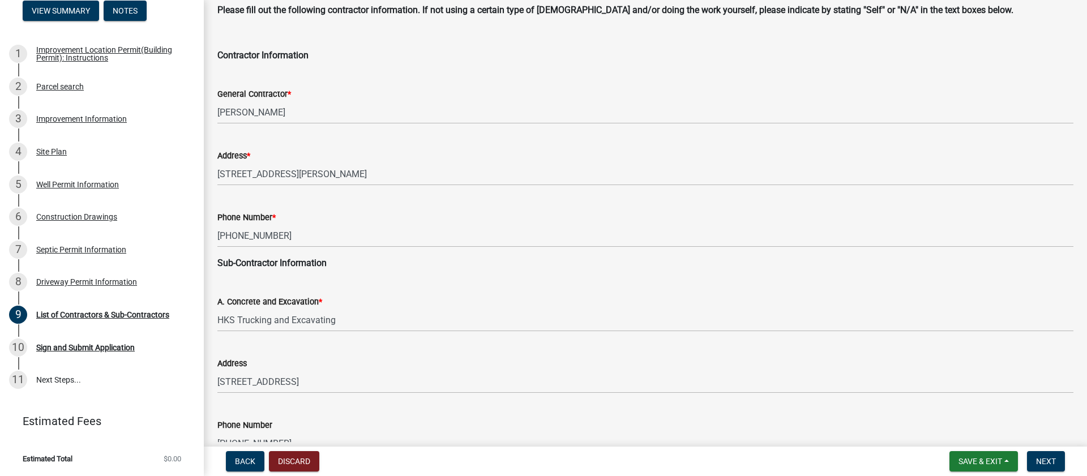
scroll to position [0, 0]
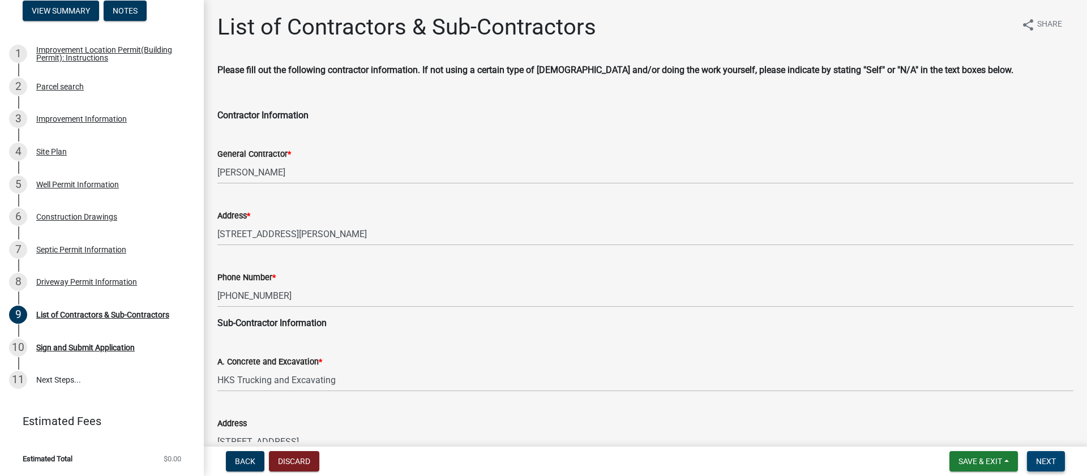
click at [1042, 462] on span "Next" at bounding box center [1046, 461] width 20 height 9
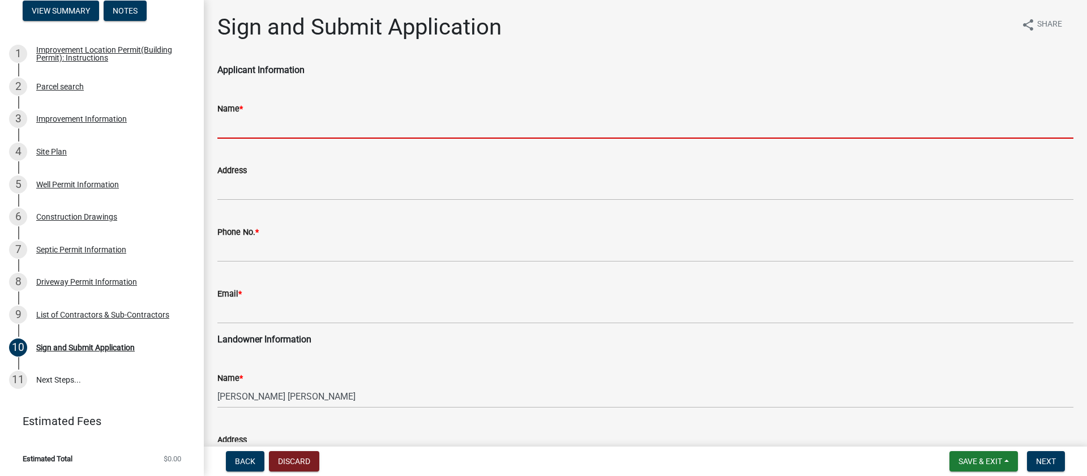
click at [292, 138] on input "Name *" at bounding box center [645, 127] width 856 height 23
type input "[PERSON_NAME]"
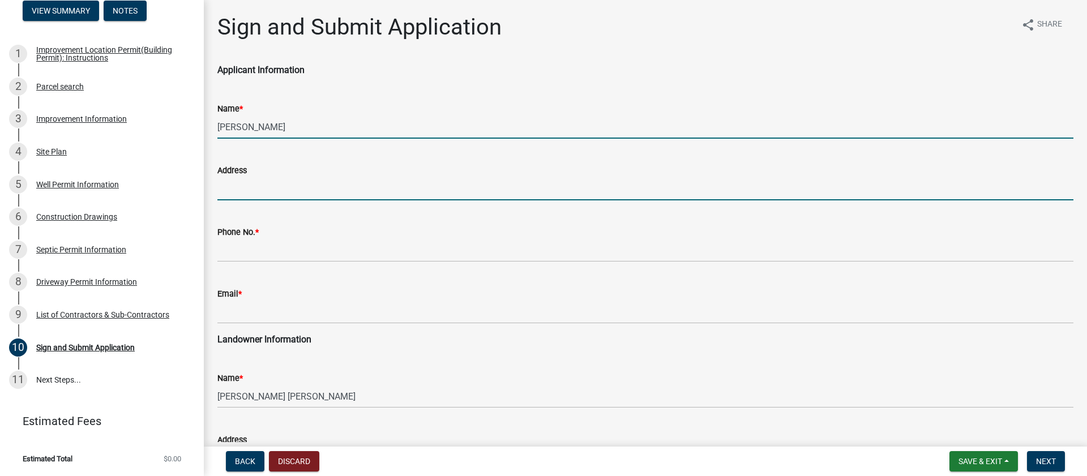
type input "[STREET_ADDRESS][PERSON_NAME]"
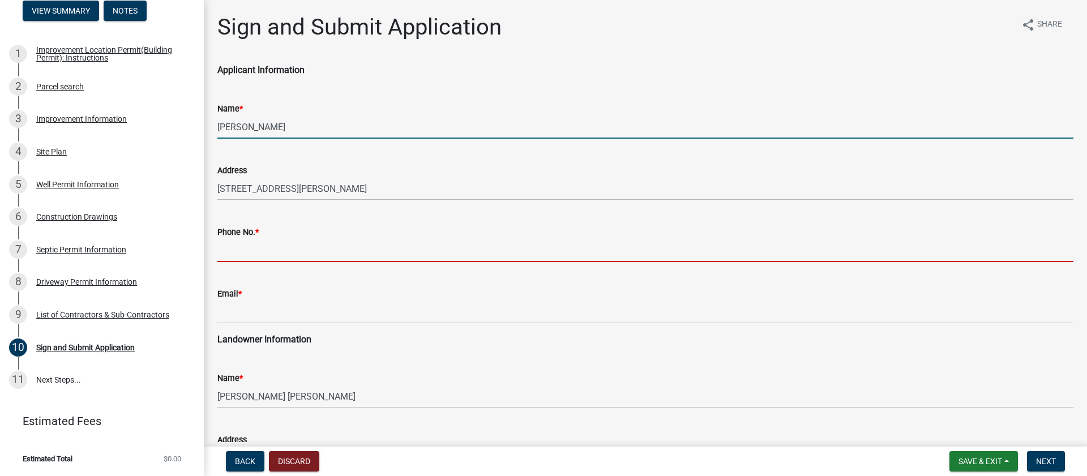
type input "2192068709"
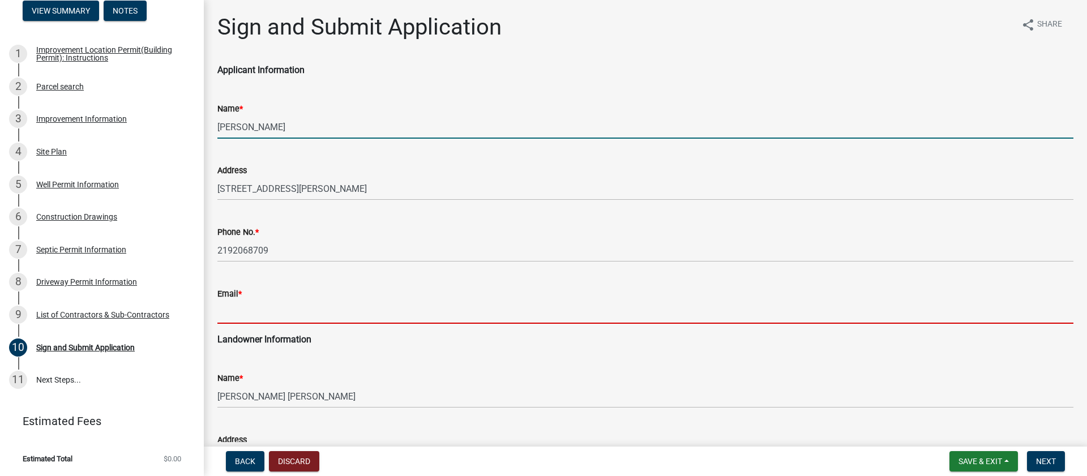
type input "[EMAIL_ADDRESS][DOMAIN_NAME]"
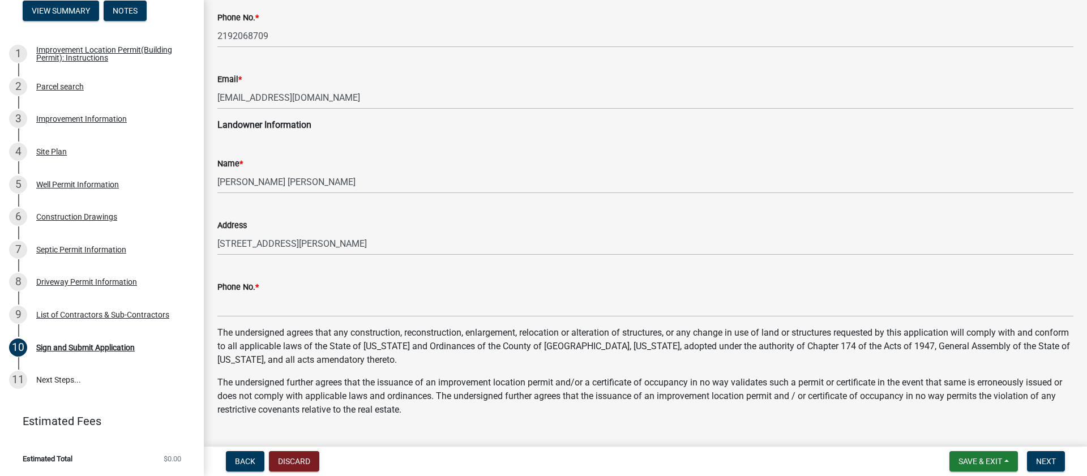
scroll to position [215, 0]
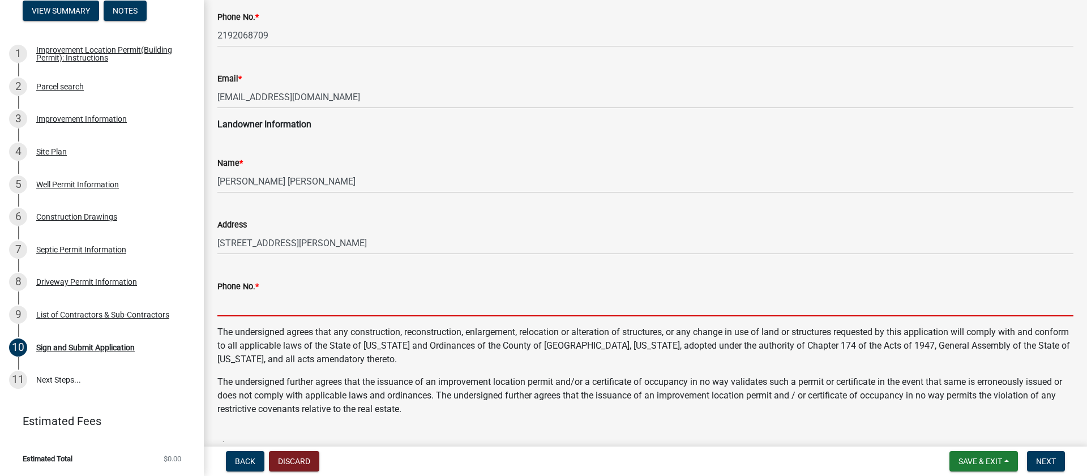
click at [252, 304] on input "Phone No. *" at bounding box center [645, 304] width 856 height 23
type input "2192068709"
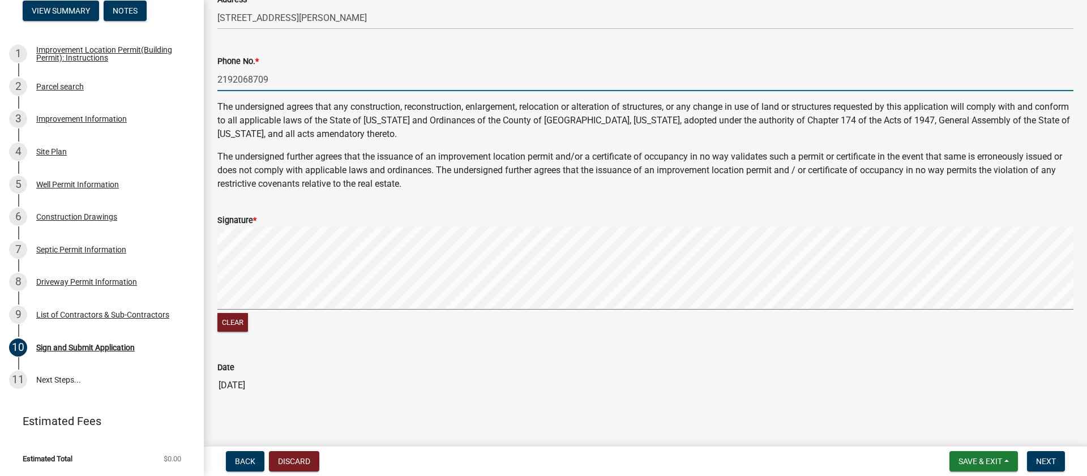
scroll to position [448, 0]
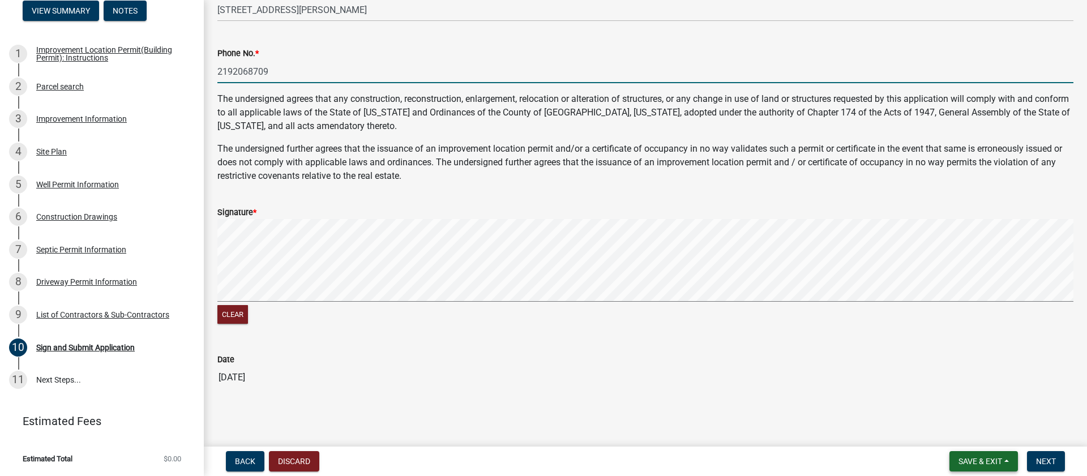
click at [982, 462] on span "Save & Exit" at bounding box center [981, 461] width 44 height 9
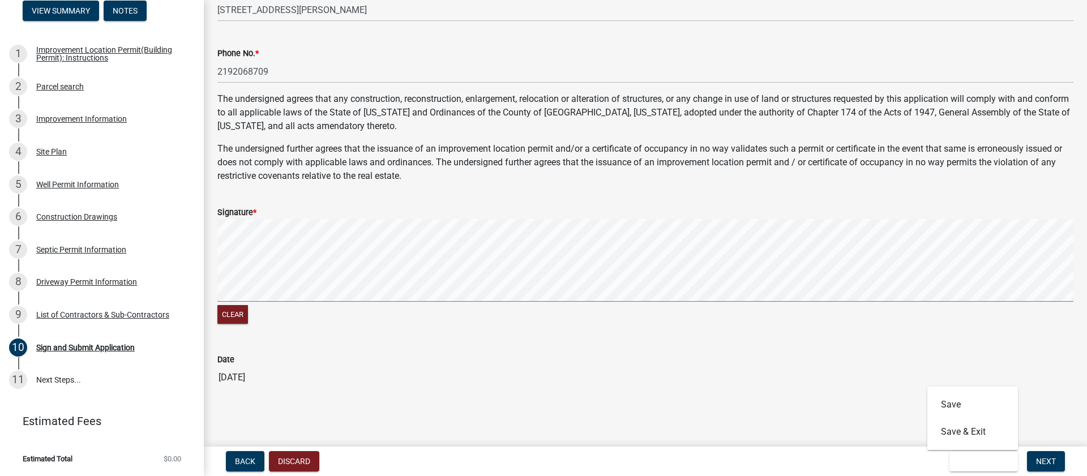
drag, startPoint x: 906, startPoint y: 361, endPoint x: 872, endPoint y: 361, distance: 34.0
click at [905, 361] on div "Date" at bounding box center [645, 360] width 856 height 14
click at [1041, 459] on span "Next" at bounding box center [1046, 461] width 20 height 9
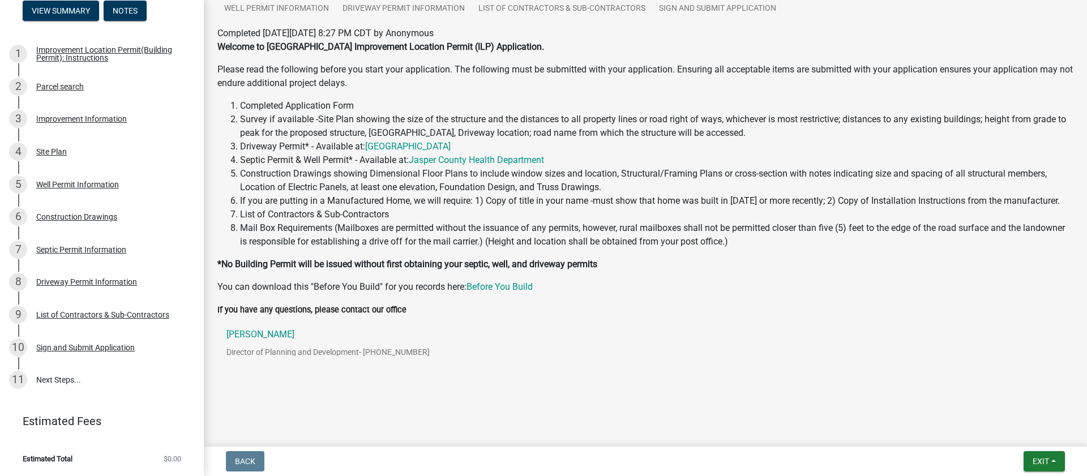
scroll to position [134, 0]
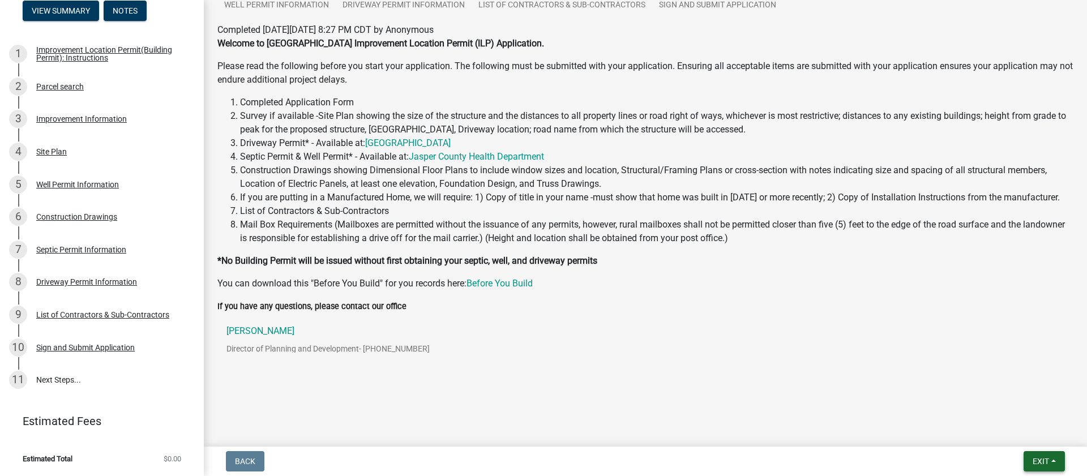
click at [1045, 459] on span "Exit" at bounding box center [1041, 461] width 16 height 9
click at [1011, 434] on button "Save & Exit" at bounding box center [1019, 431] width 91 height 27
